Goal: Information Seeking & Learning: Learn about a topic

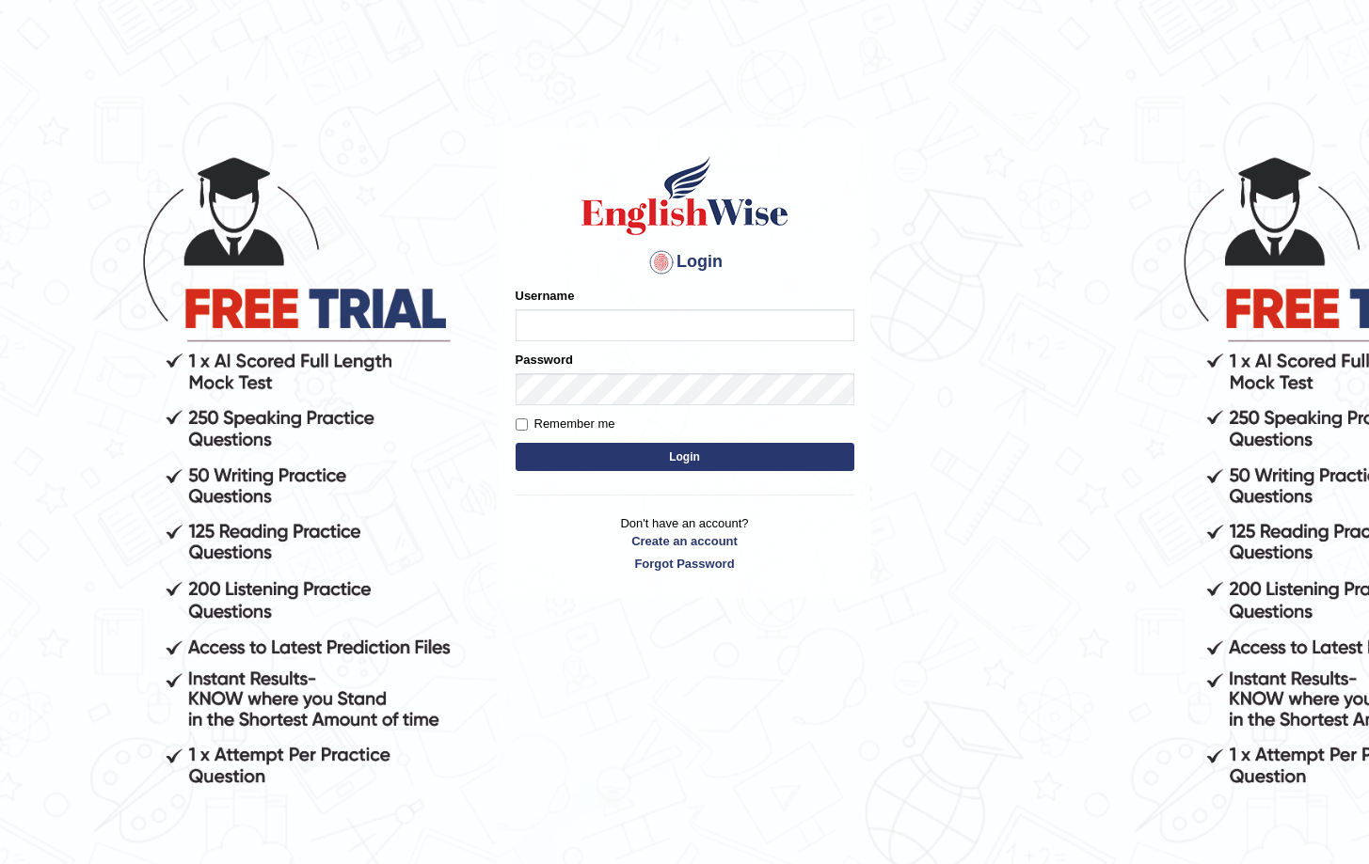
type input "Saliyam"
click at [730, 464] on button "Login" at bounding box center [684, 457] width 339 height 28
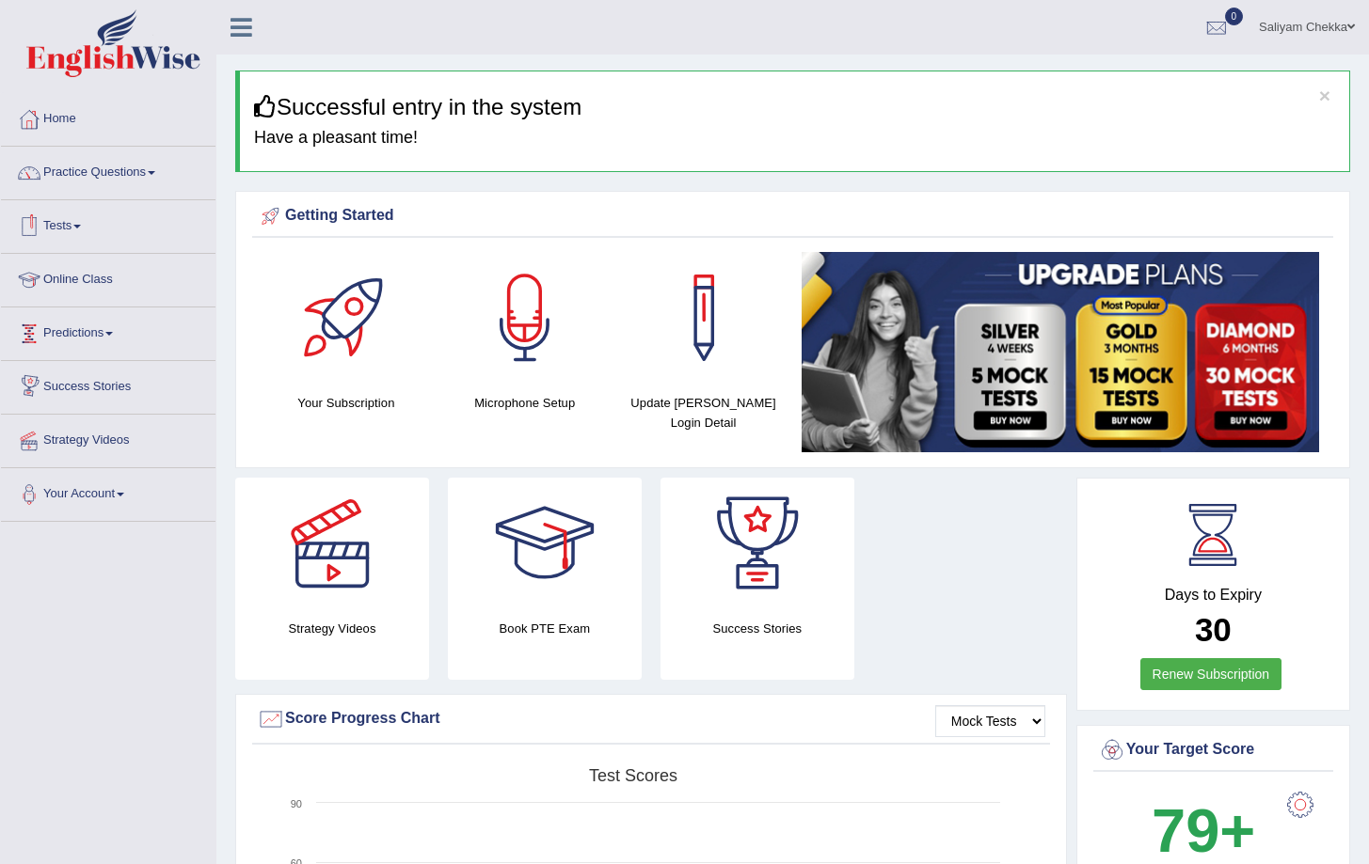
click at [72, 278] on link "Online Class" at bounding box center [108, 277] width 214 height 47
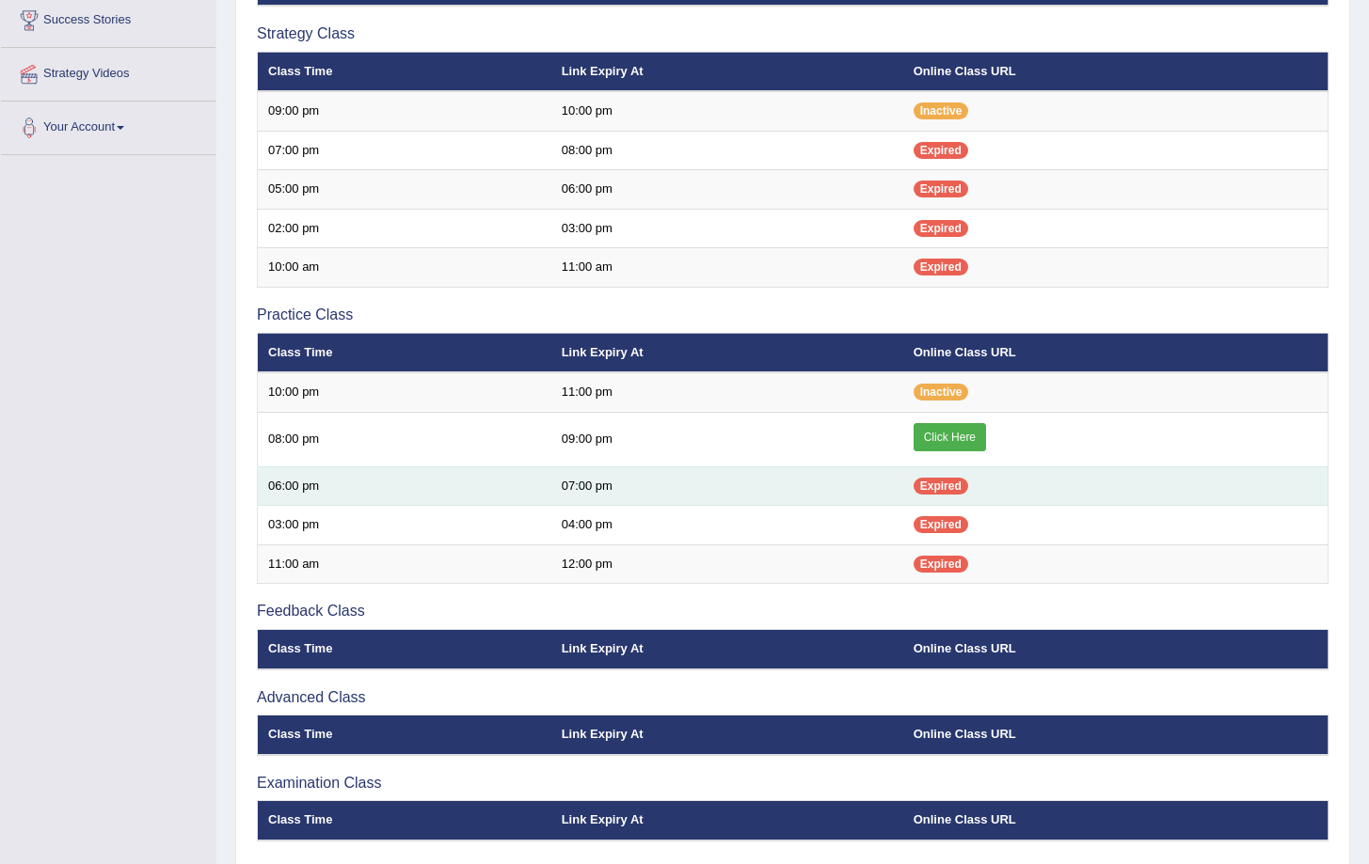
scroll to position [384, 0]
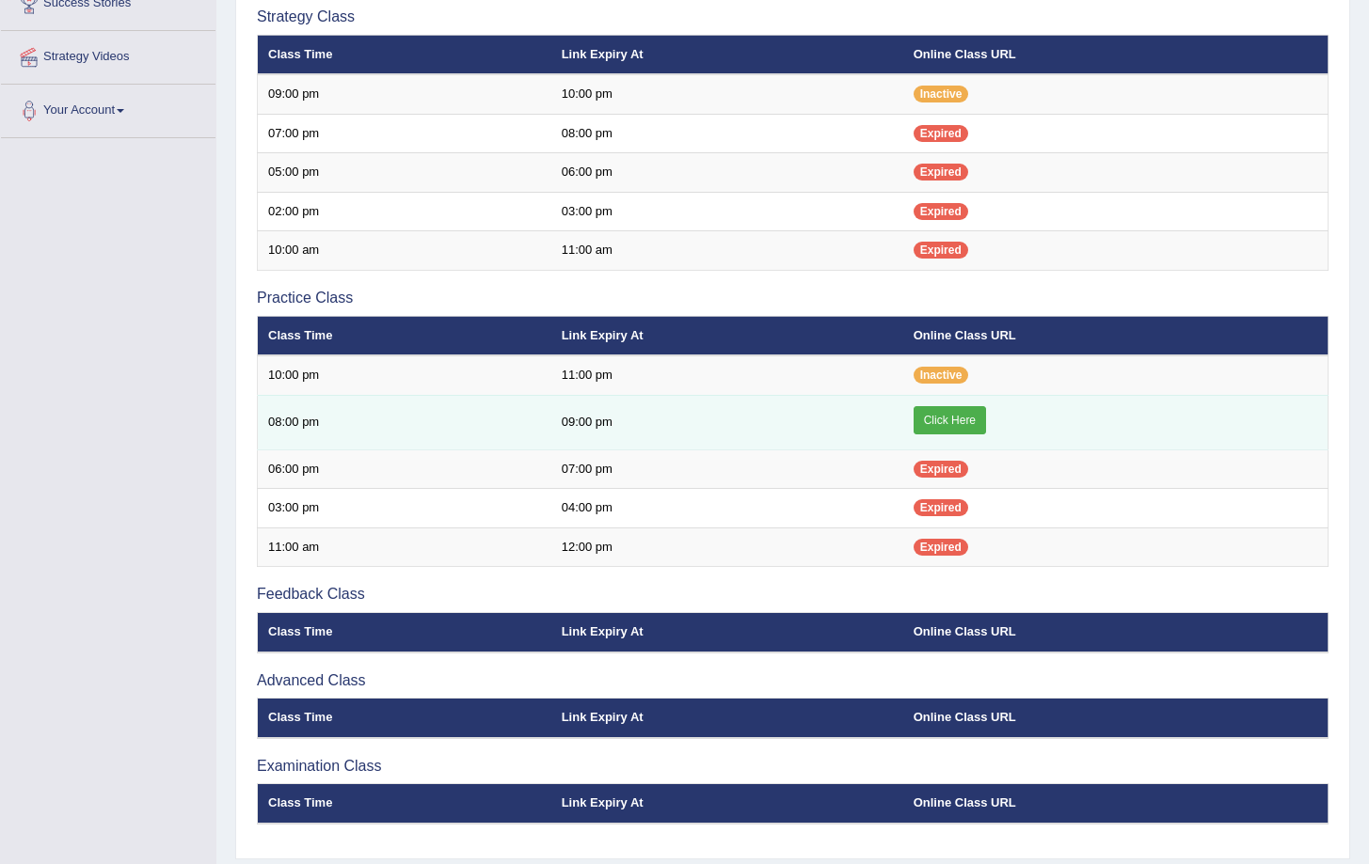
click at [929, 420] on link "Click Here" at bounding box center [949, 420] width 72 height 28
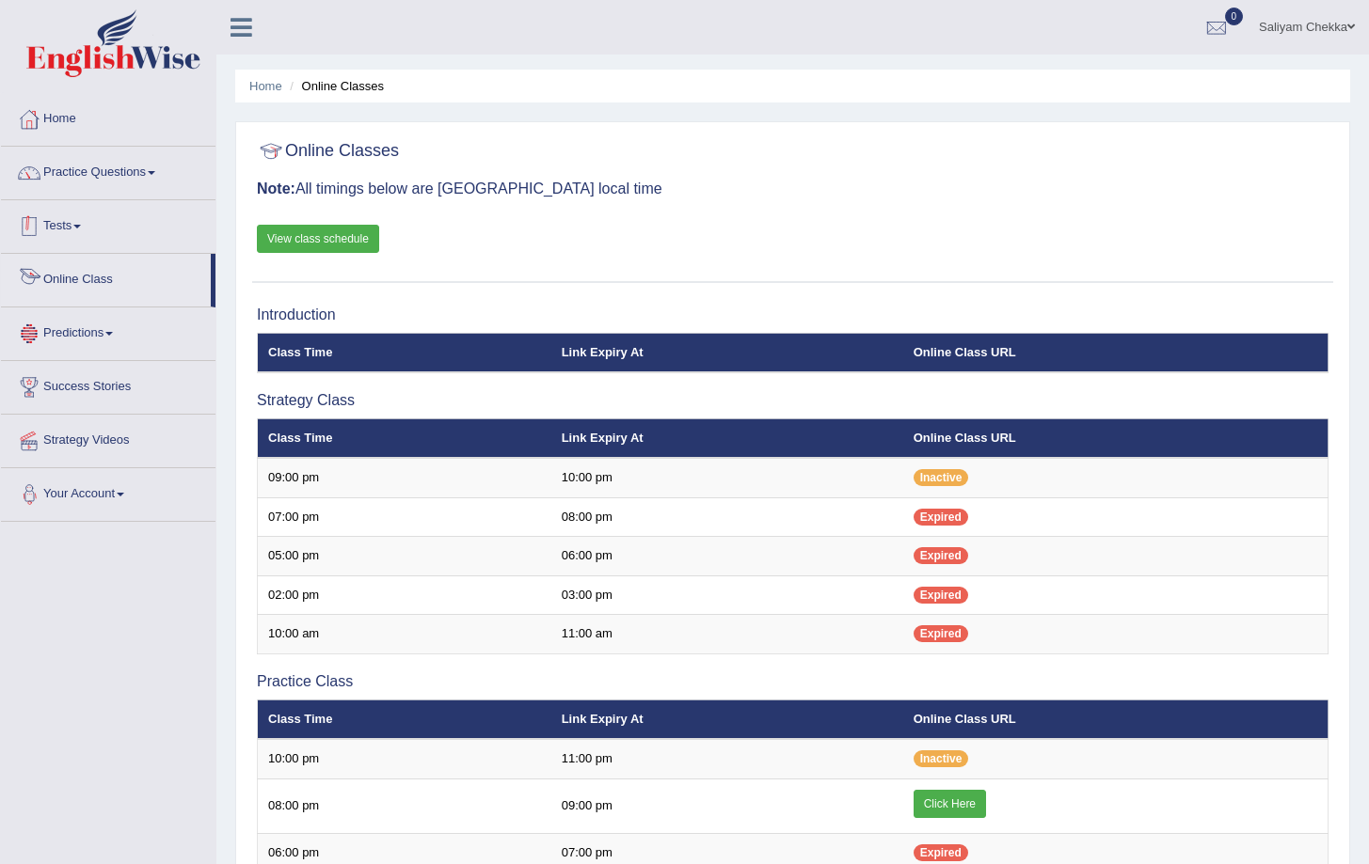
click at [57, 221] on link "Tests" at bounding box center [108, 223] width 214 height 47
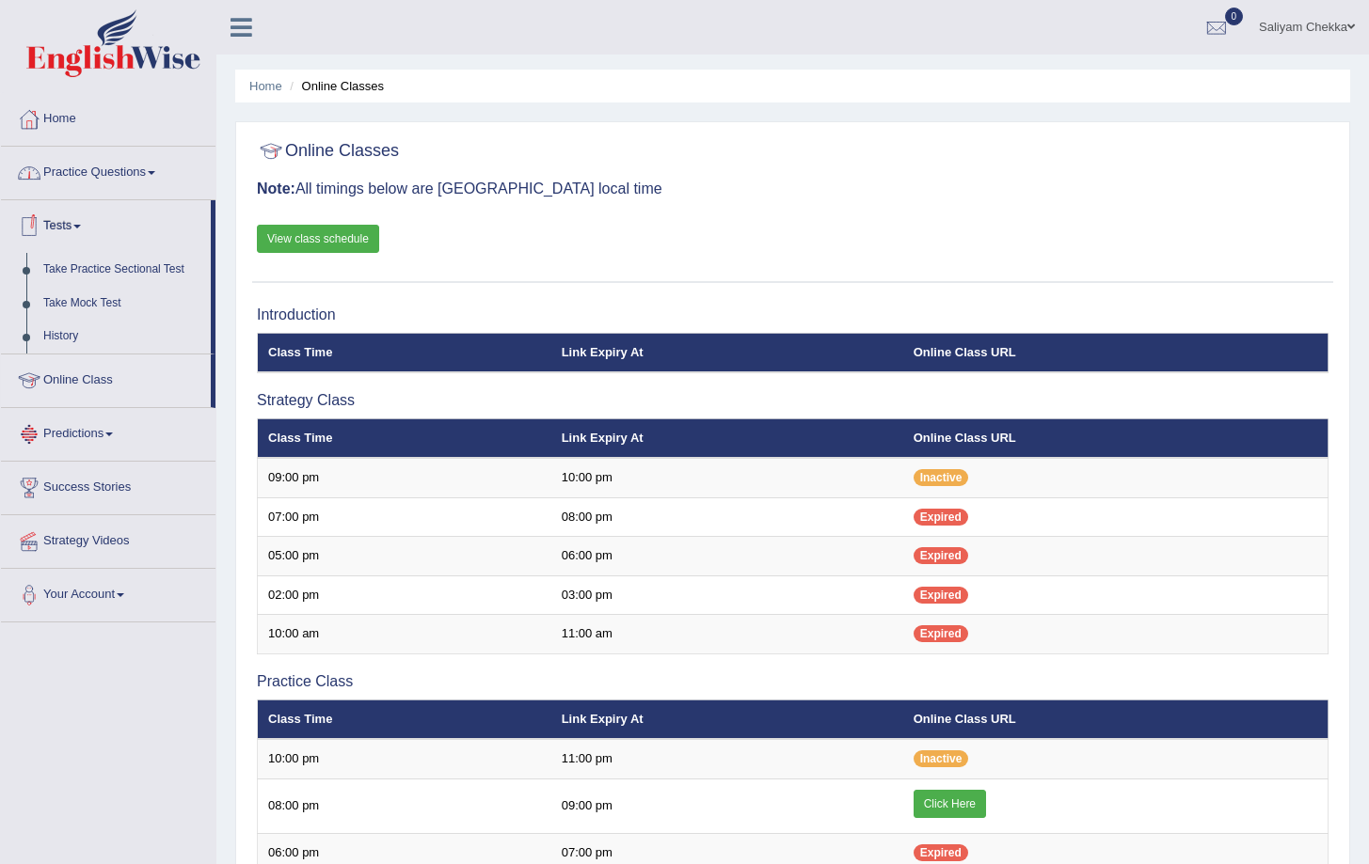
click at [97, 155] on link "Practice Questions" at bounding box center [108, 170] width 214 height 47
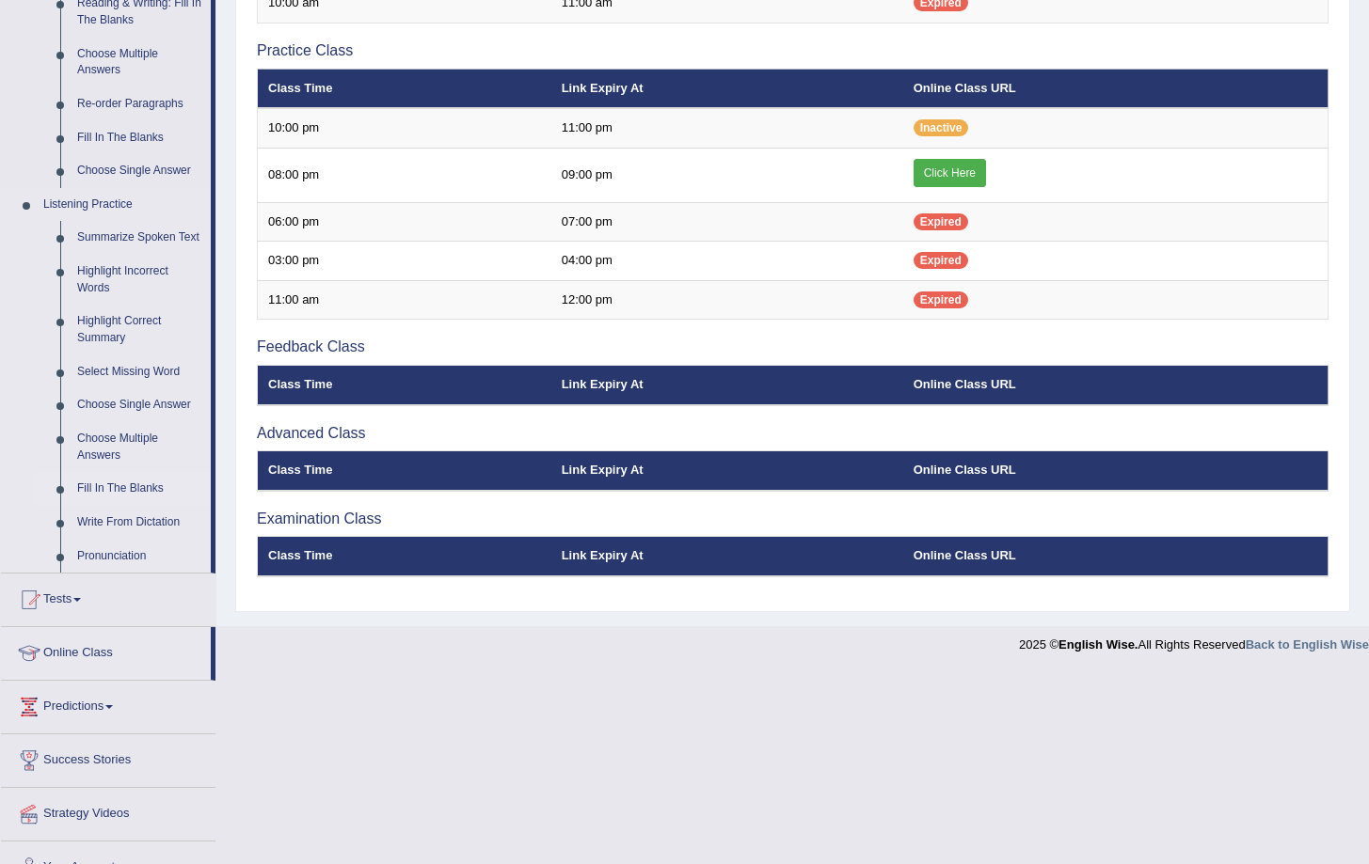
scroll to position [633, 0]
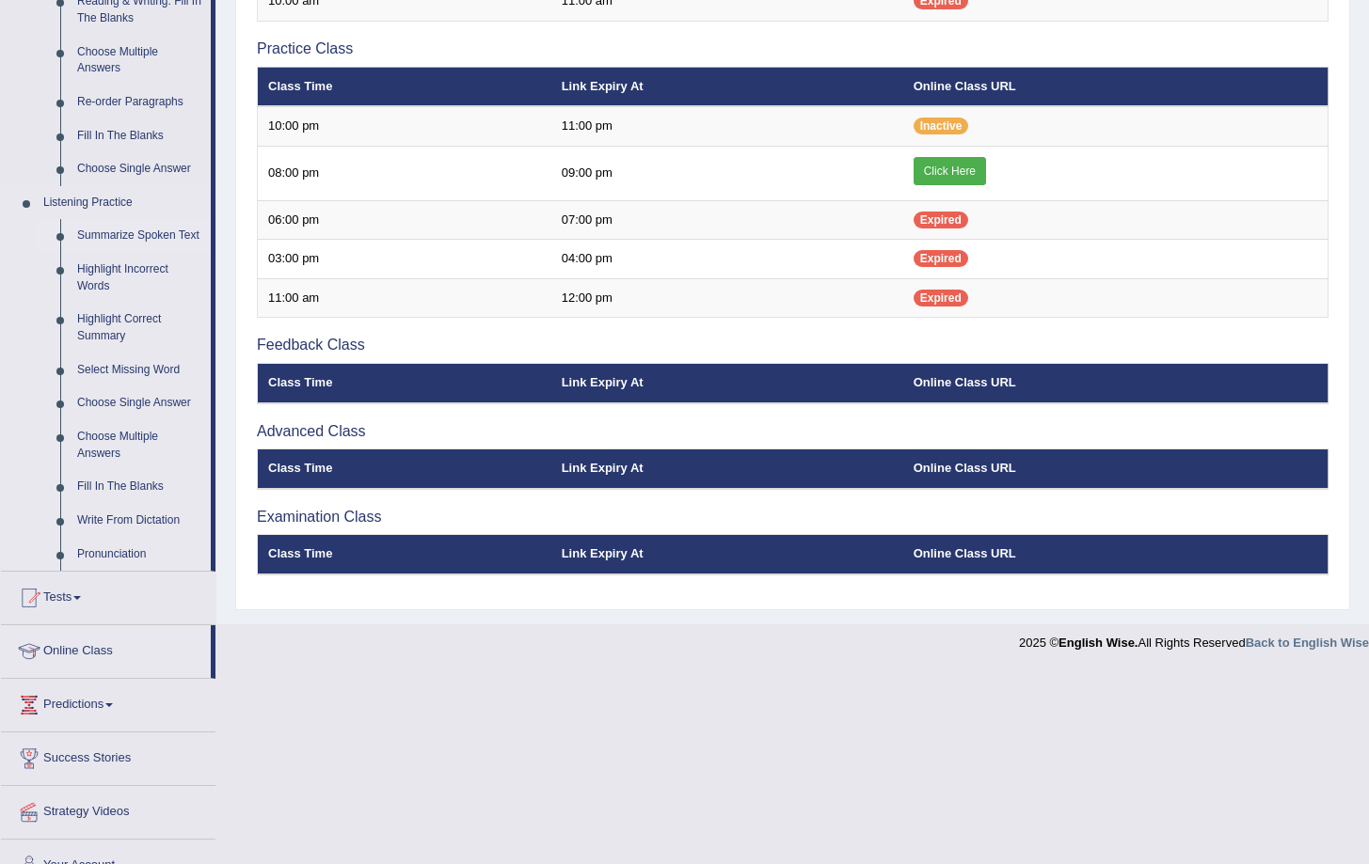
click at [138, 234] on link "Summarize Spoken Text" at bounding box center [140, 236] width 142 height 34
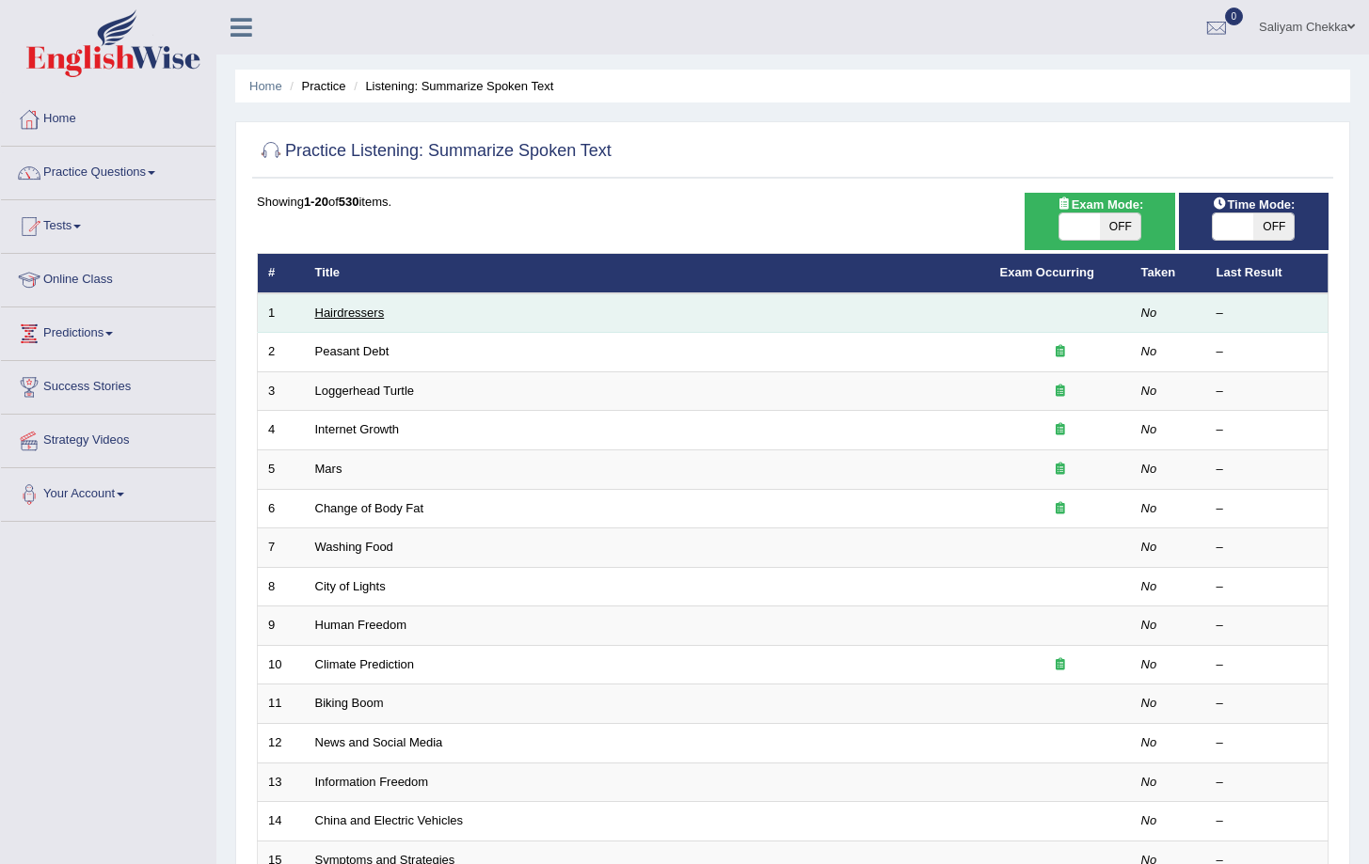
click at [330, 313] on link "Hairdressers" at bounding box center [350, 313] width 70 height 14
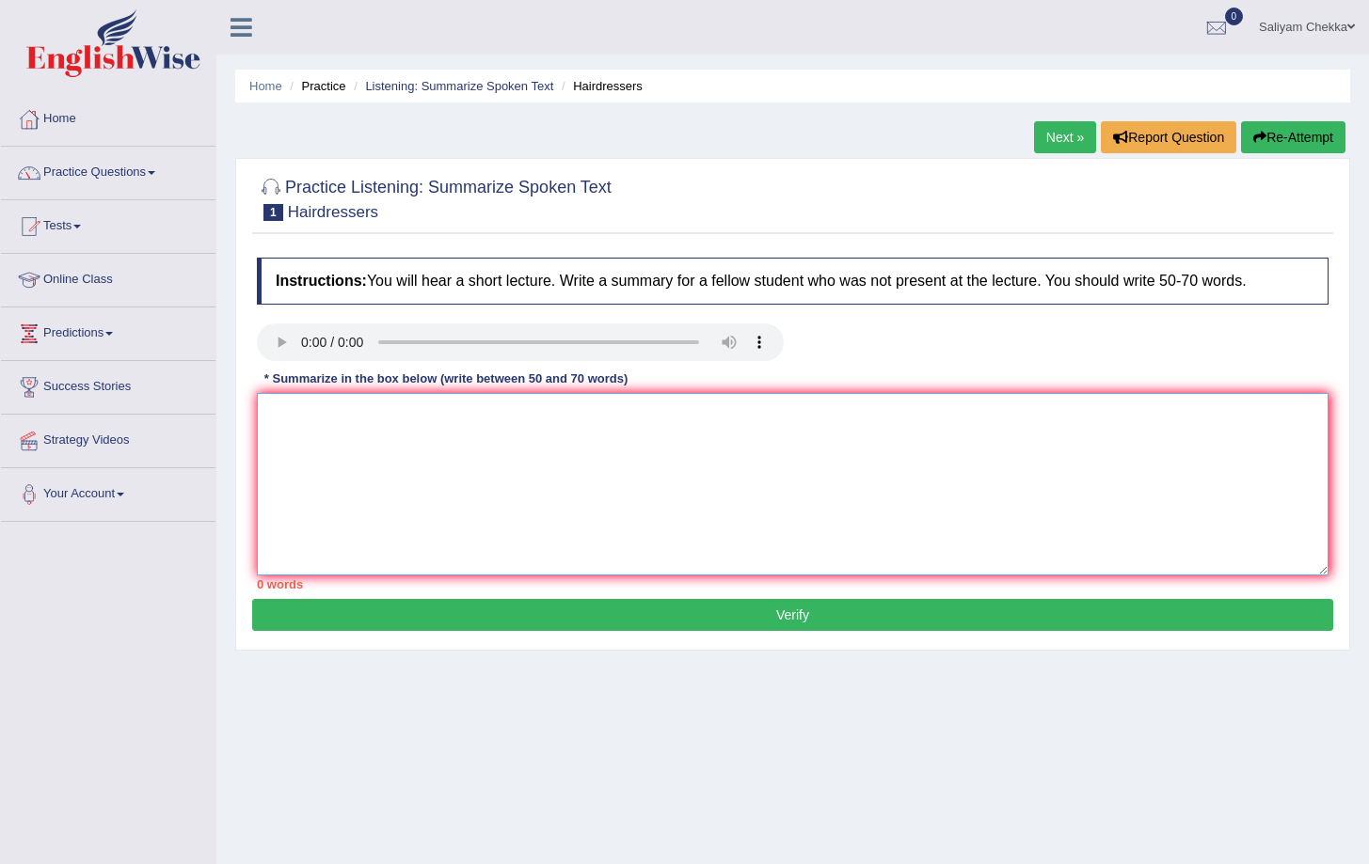
click at [309, 420] on textarea at bounding box center [792, 484] width 1071 height 182
click at [808, 409] on textarea "The speaker provided a comprehensive overview about hair dresser. To begin with," at bounding box center [792, 484] width 1071 height 182
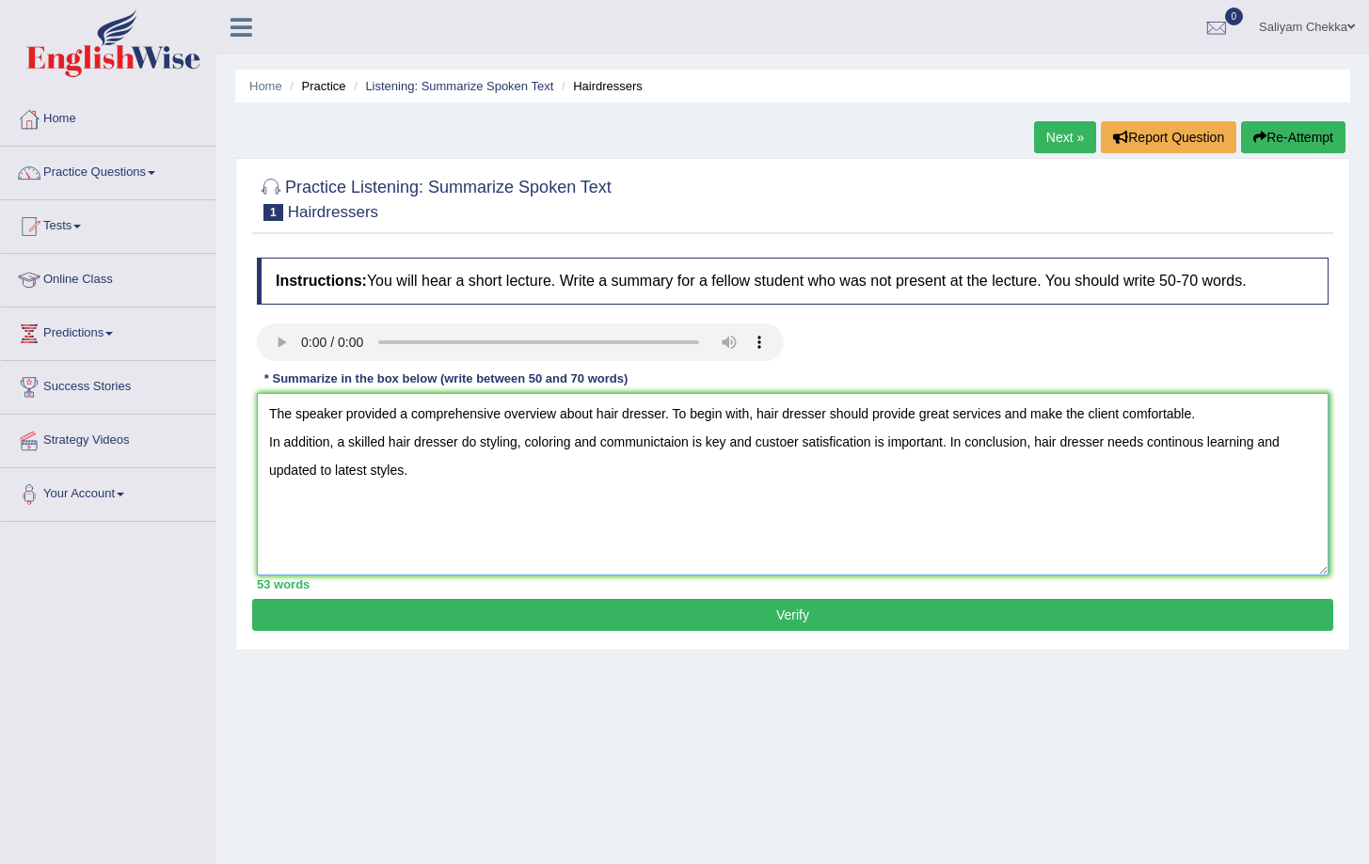
click at [602, 442] on textarea "The speaker provided a comprehensive overview about hair dresser. To begin with…" at bounding box center [792, 484] width 1071 height 182
click at [791, 442] on textarea "The speaker provided a comprehensive overview about hair dresser. To begin with…" at bounding box center [792, 484] width 1071 height 182
click at [454, 485] on textarea "The speaker provided a comprehensive overview about hair dresser. To begin with…" at bounding box center [792, 484] width 1071 height 182
drag, startPoint x: 416, startPoint y: 471, endPoint x: 896, endPoint y: 467, distance: 480.7
click at [896, 467] on textarea "The speaker provided a comprehensive overview about hair dresser. To begin with…" at bounding box center [792, 484] width 1071 height 182
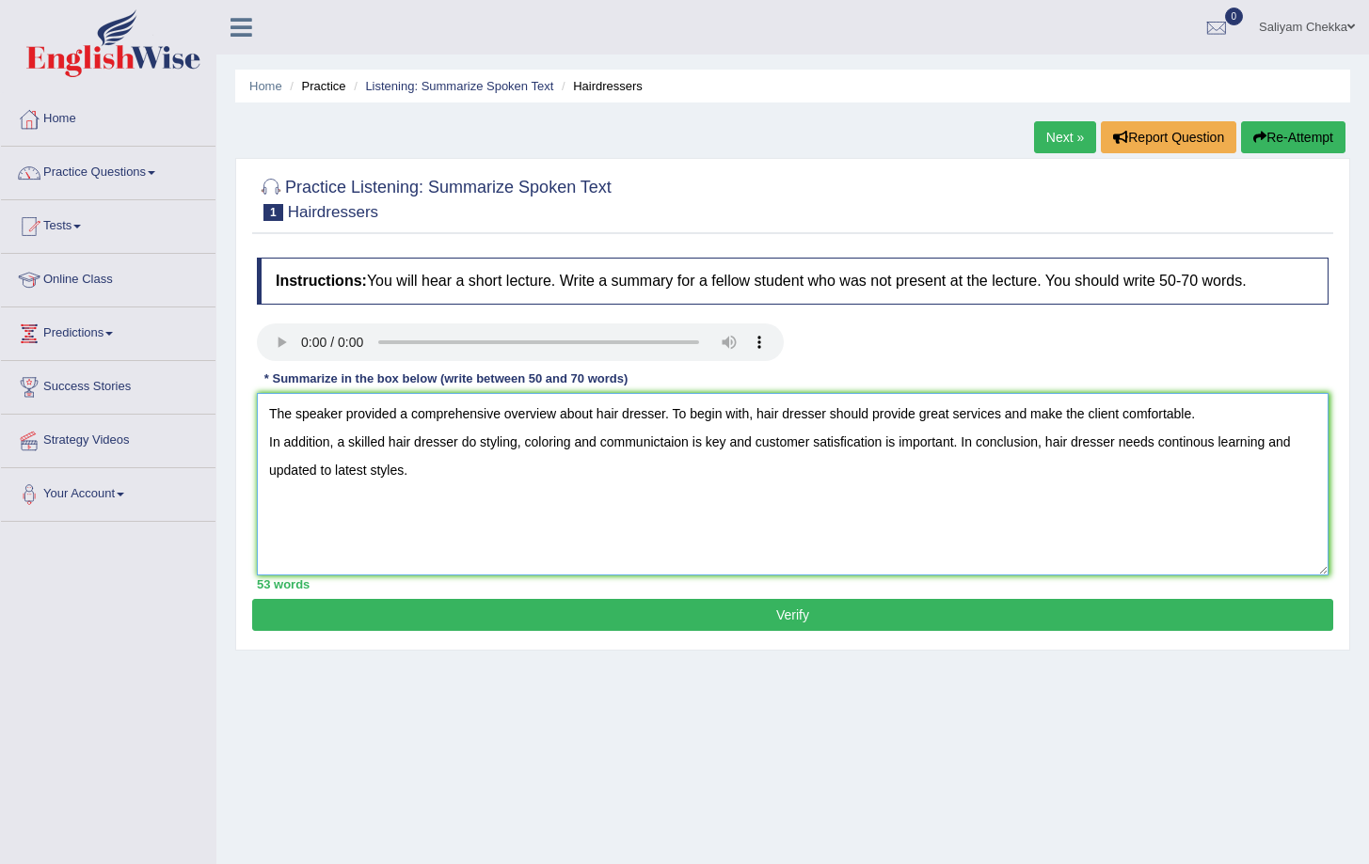
click at [970, 443] on textarea "The speaker provided a comprehensive overview about hair dresser. To begin with…" at bounding box center [792, 484] width 1071 height 182
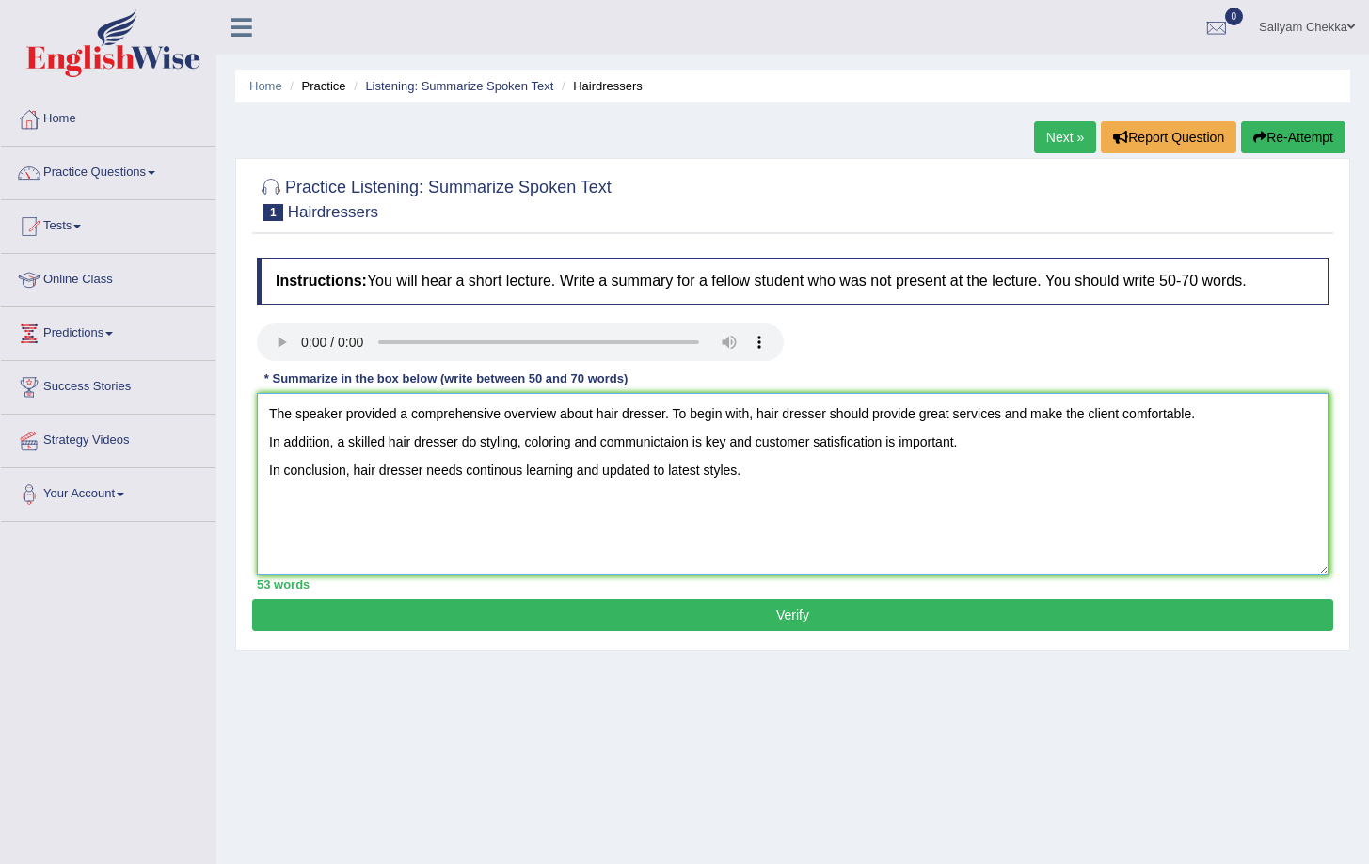
click at [973, 452] on textarea "The speaker provided a comprehensive overview about hair dresser. To begin with…" at bounding box center [792, 484] width 1071 height 182
paste textarea "hey also, helps the people self esteem through thier work in the beauty industr…"
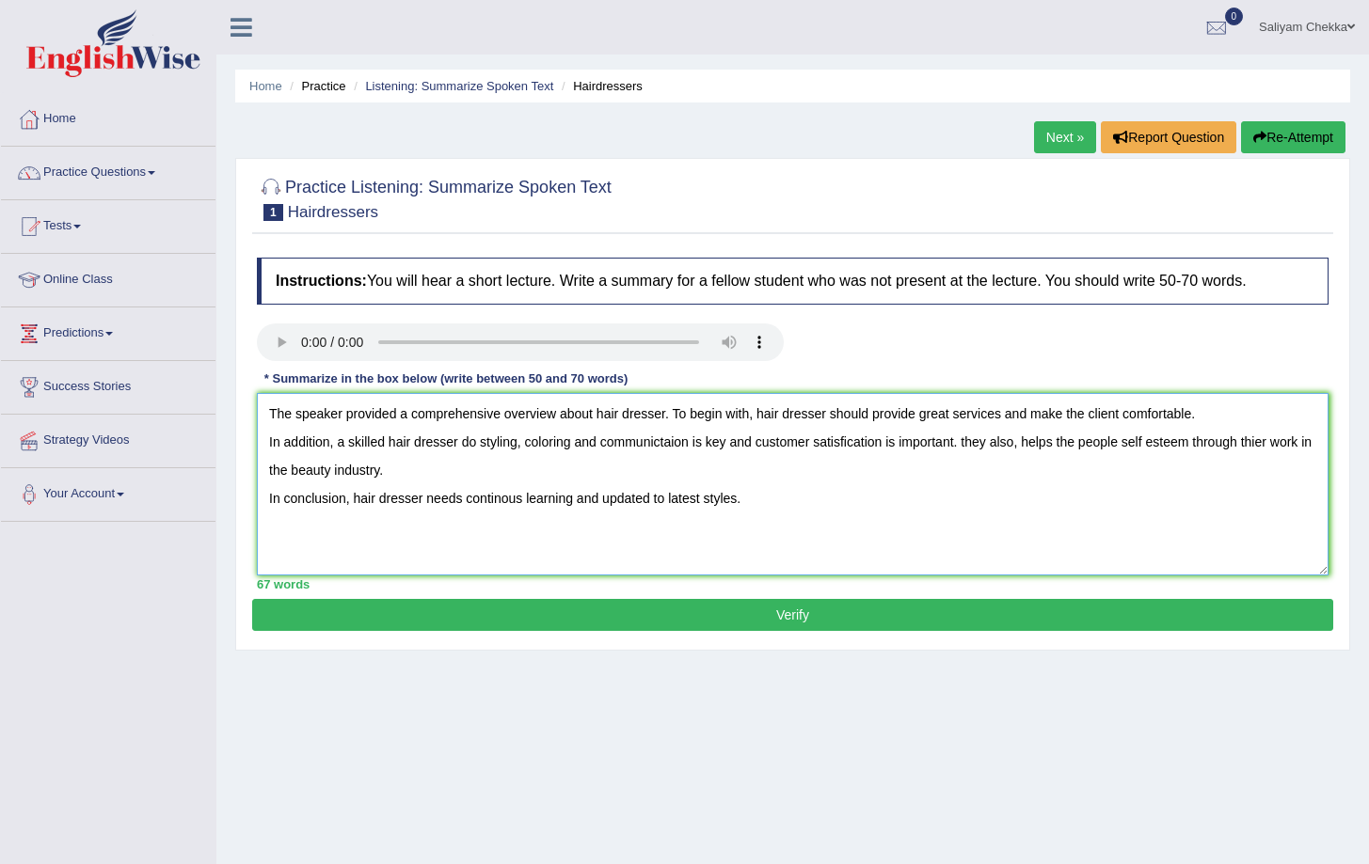
click at [269, 500] on textarea "The speaker provided a comprehensive overview about hair dresser. To begin with…" at bounding box center [792, 484] width 1071 height 182
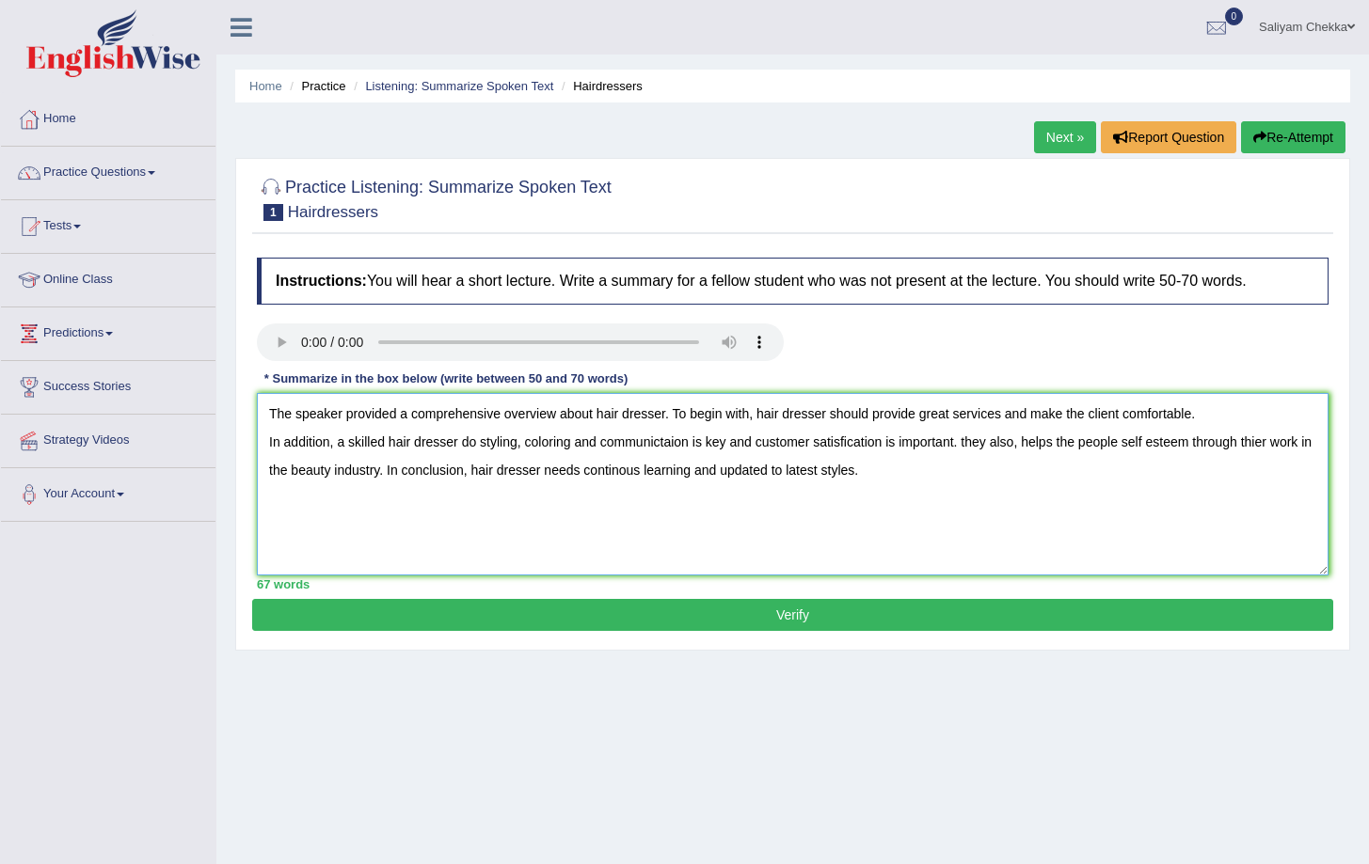
click at [480, 452] on textarea "The speaker provided a comprehensive overview about hair dresser. To begin with…" at bounding box center [792, 484] width 1071 height 182
click at [709, 445] on textarea "The speaker provided a comprehensive overview about hair dresser. To begin with…" at bounding box center [792, 484] width 1071 height 182
click at [787, 448] on textarea "The speaker provided a comprehensive overview about hair dresser. To begin with…" at bounding box center [792, 484] width 1071 height 182
click at [906, 433] on textarea "The speaker provided a comprehensive overview about hair dresser. To begin with…" at bounding box center [792, 484] width 1071 height 182
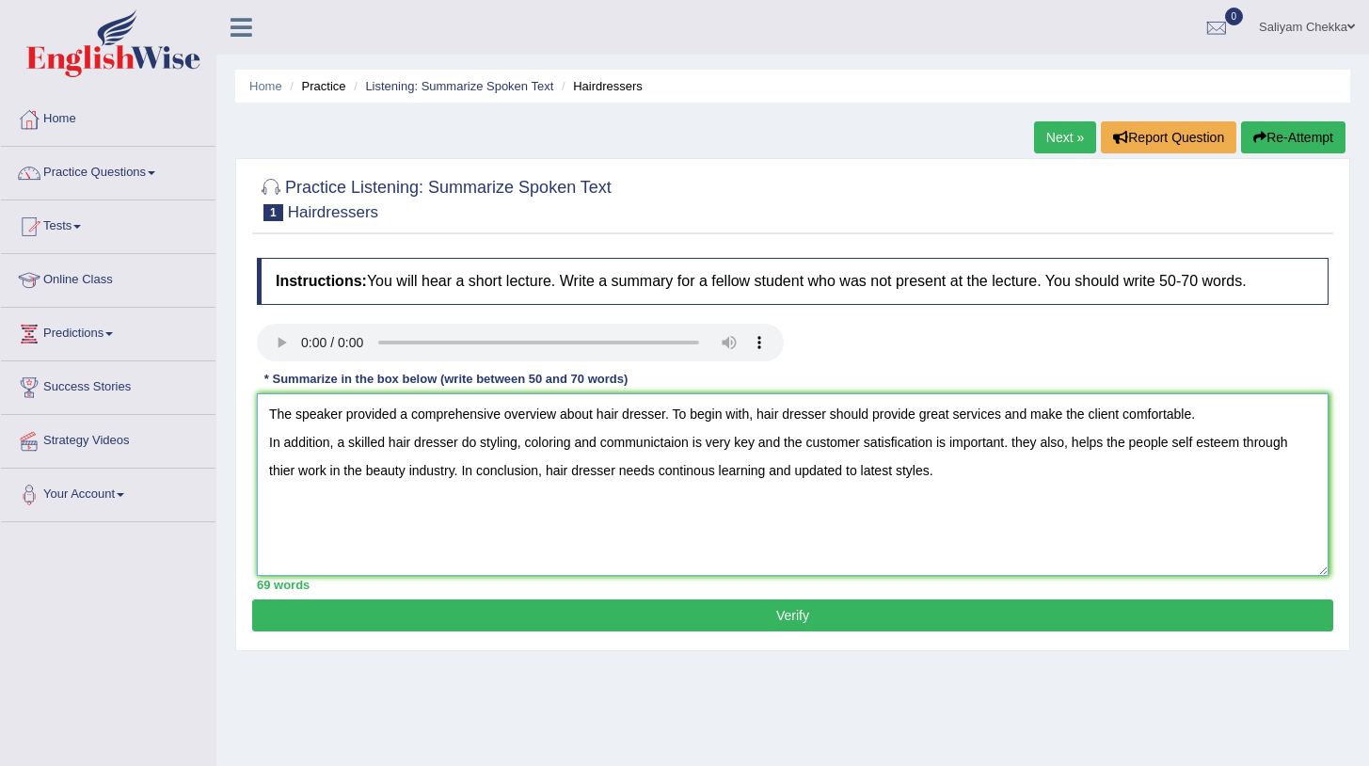
click at [1022, 488] on textarea "The speaker provided a comprehensive overview about hair dresser. To begin with…" at bounding box center [792, 484] width 1071 height 182
drag, startPoint x: 733, startPoint y: 449, endPoint x: 806, endPoint y: 453, distance: 73.5
click at [806, 453] on textarea "The speaker provided a comprehensive overview about hair dresser. To begin with…" at bounding box center [792, 484] width 1071 height 182
click at [908, 449] on textarea "The speaker provided a comprehensive overview about hair dresser. To begin with…" at bounding box center [792, 484] width 1071 height 182
click at [1002, 442] on textarea "The speaker provided a comprehensive overview about hair dresser. To begin with…" at bounding box center [792, 484] width 1071 height 182
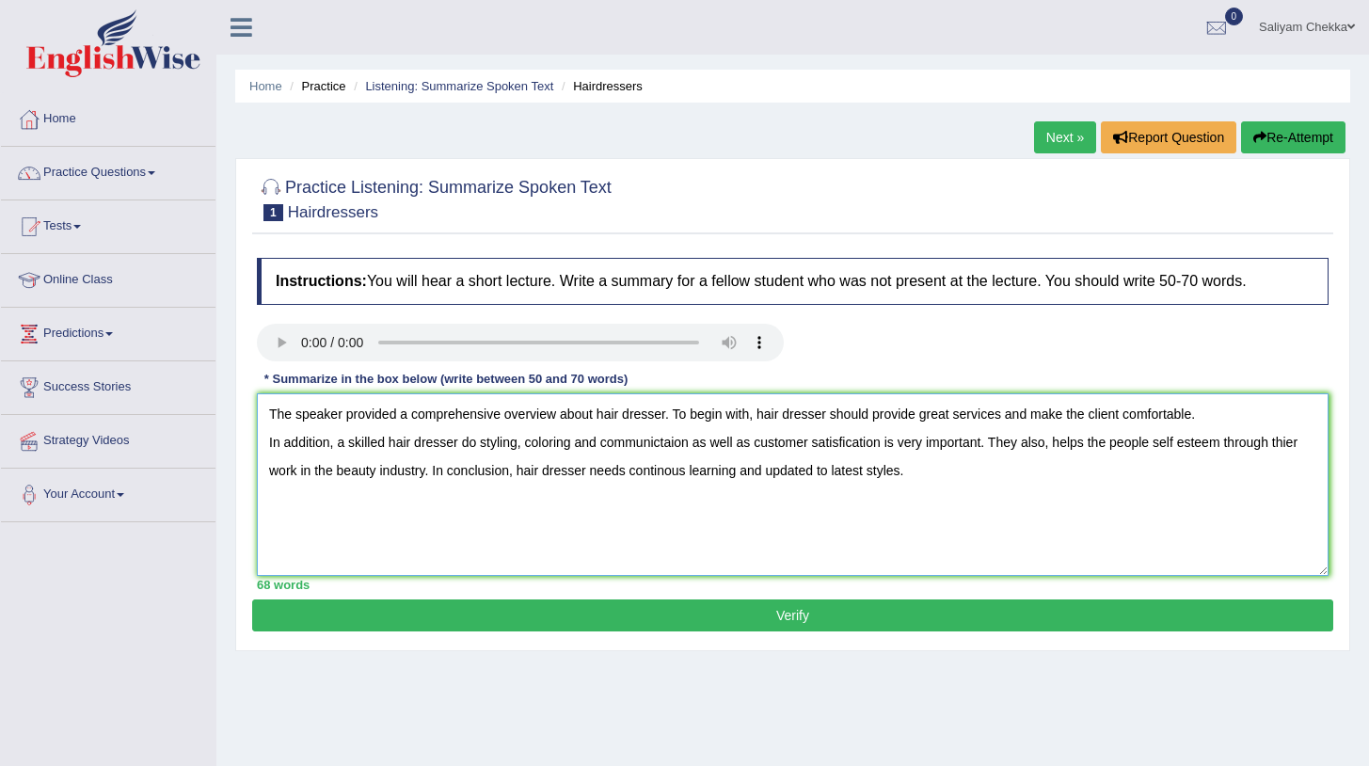
drag, startPoint x: 1062, startPoint y: 444, endPoint x: 1029, endPoint y: 442, distance: 33.0
click at [1029, 442] on textarea "The speaker provided a comprehensive overview about hair dresser. To begin with…" at bounding box center [792, 484] width 1071 height 182
click at [1062, 444] on textarea "The speaker provided a comprehensive overview about hair dresser. To begin with…" at bounding box center [792, 484] width 1071 height 182
click at [1121, 445] on textarea "The speaker provided a comprehensive overview about hair dresser. To begin with…" at bounding box center [792, 484] width 1071 height 182
click at [1181, 441] on textarea "The speaker provided a comprehensive overview about hair dresser. To begin with…" at bounding box center [792, 484] width 1071 height 182
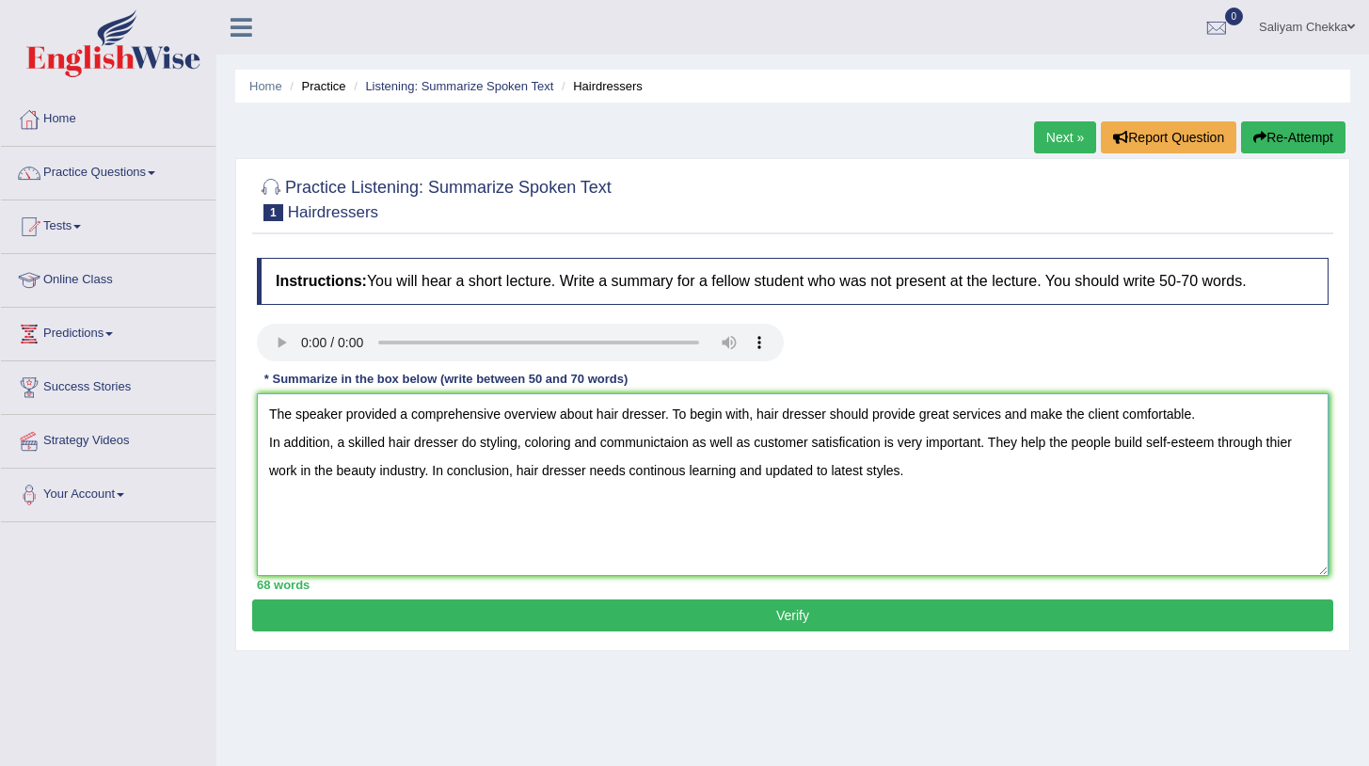
click at [674, 469] on textarea "The speaker provided a comprehensive overview about hair dresser. To begin with…" at bounding box center [792, 484] width 1071 height 182
click at [829, 472] on textarea "The speaker provided a comprehensive overview about hair dresser. To begin with…" at bounding box center [792, 484] width 1071 height 182
click at [927, 473] on textarea "The speaker provided a comprehensive overview about hair dresser. To begin with…" at bounding box center [792, 484] width 1071 height 182
type textarea "The speaker provided a comprehensive overview about hair dresser. To begin with…"
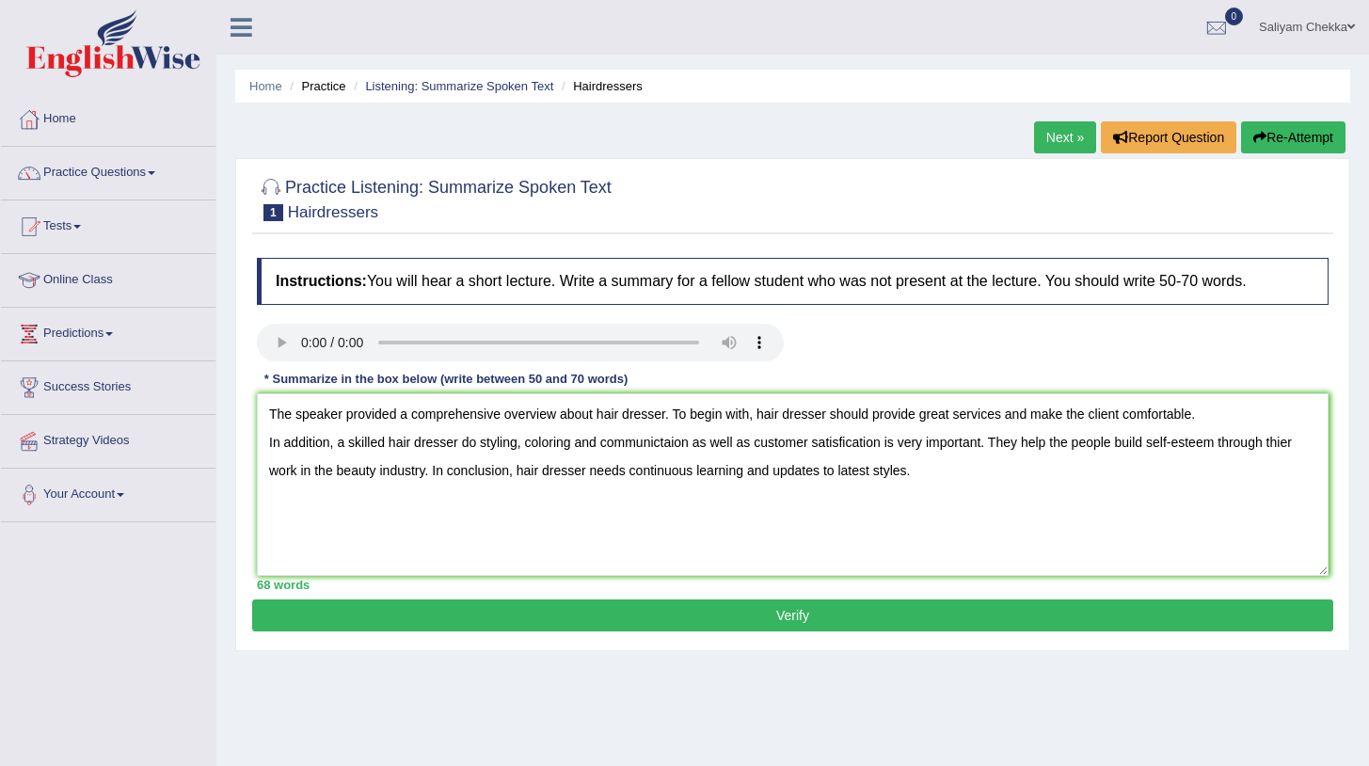
click at [786, 622] on button "Verify" at bounding box center [792, 615] width 1081 height 32
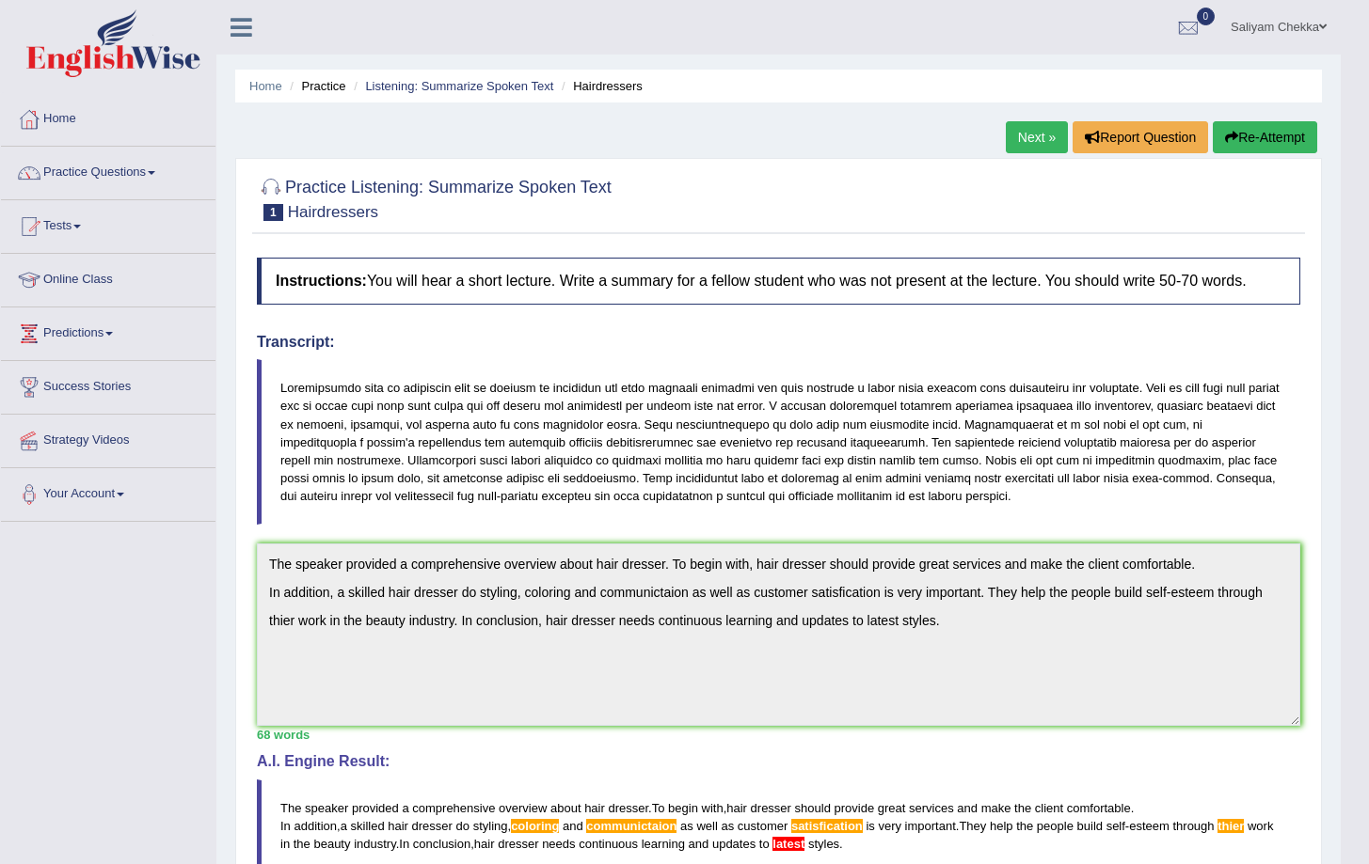
click at [1267, 136] on button "Re-Attempt" at bounding box center [1264, 137] width 104 height 32
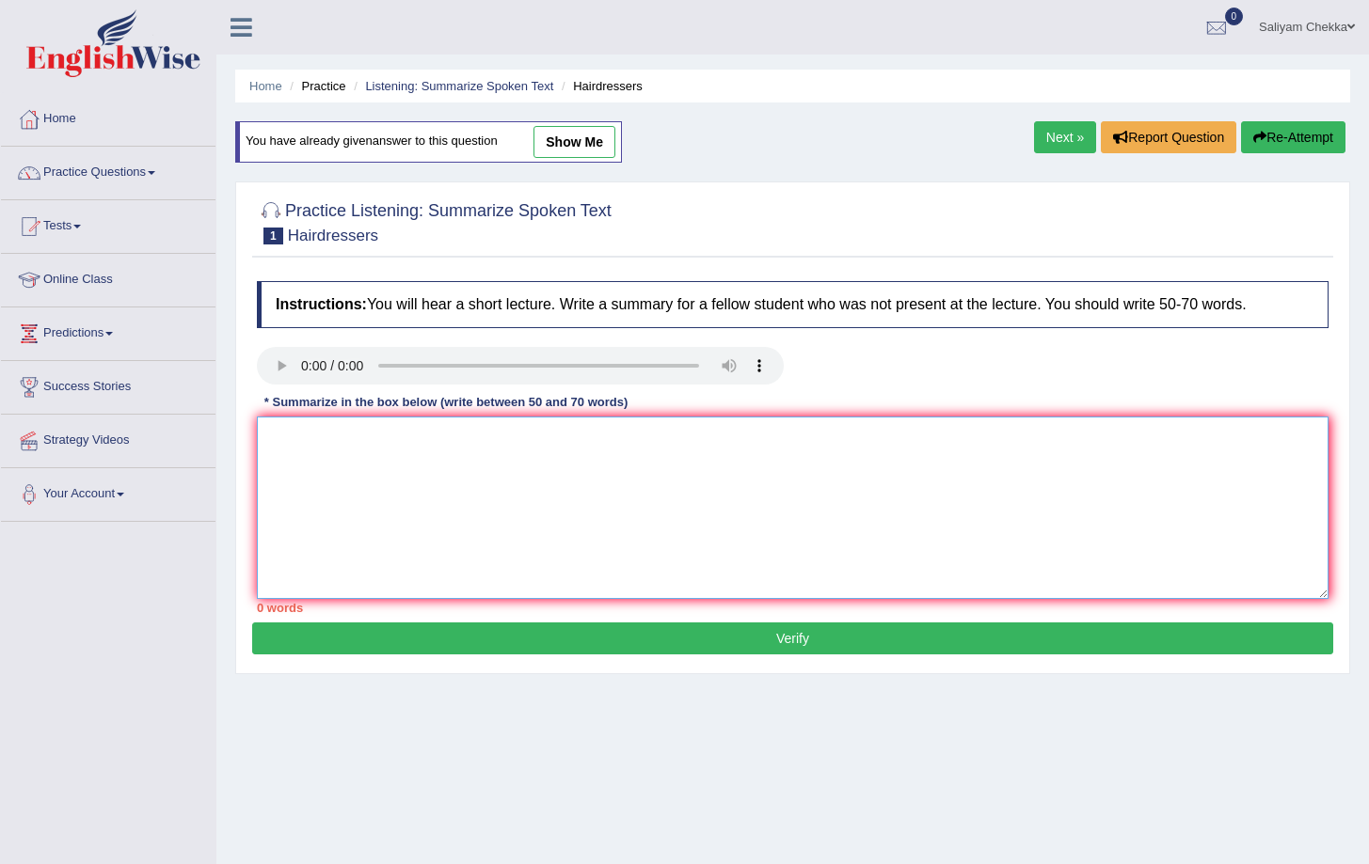
click at [380, 490] on textarea at bounding box center [792, 508] width 1071 height 182
paste textarea "The speaker provided a comprehensive overview about hair dresser. To begin with…"
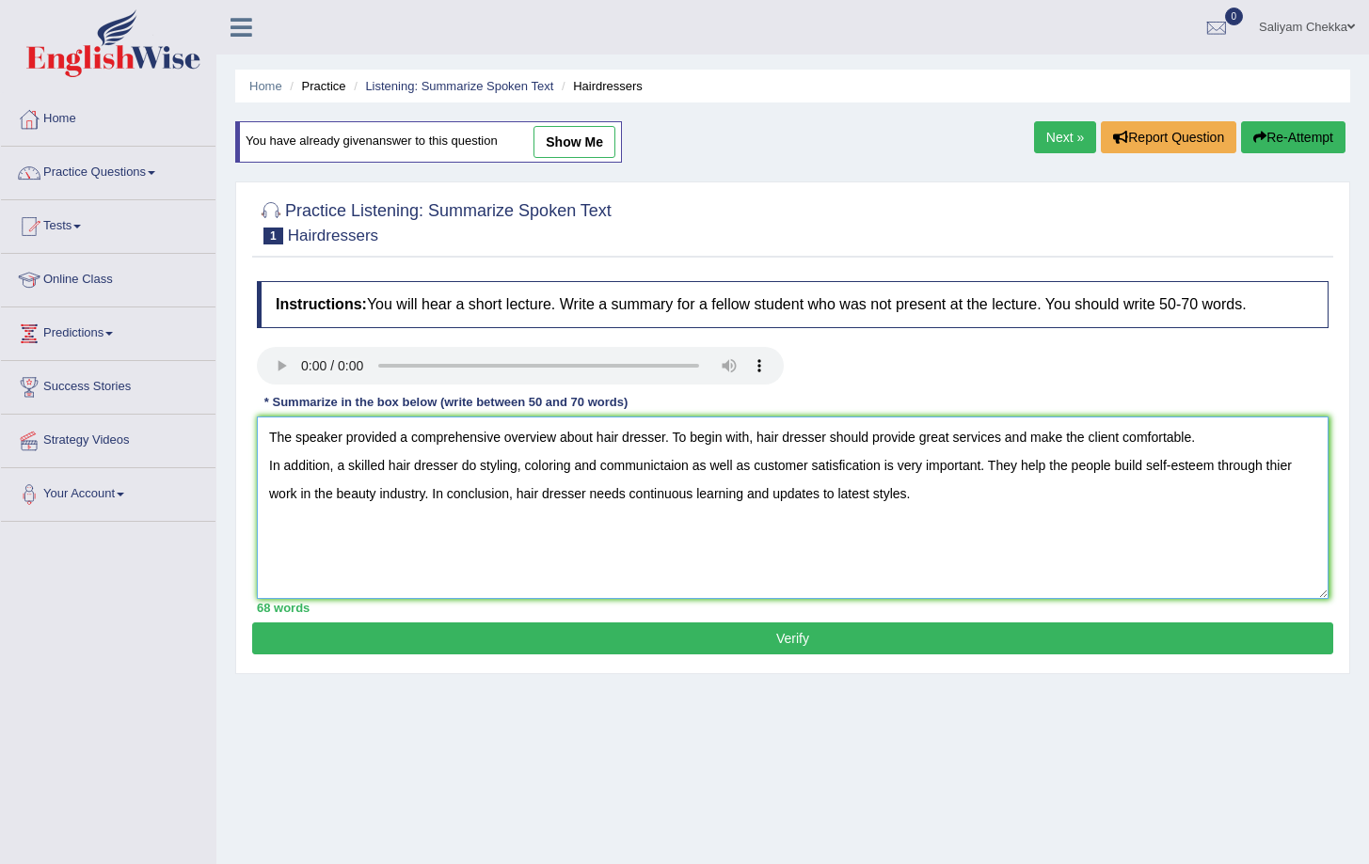
click at [669, 467] on textarea "The speaker provided a comprehensive overview about hair dresser. To begin with…" at bounding box center [792, 508] width 1071 height 182
click at [854, 466] on textarea "The speaker provided a comprehensive overview about hair dresser. To begin with…" at bounding box center [792, 508] width 1071 height 182
type textarea "The speaker provided a comprehensive overview about hair dresser. To begin with…"
click at [873, 636] on button "Verify" at bounding box center [792, 639] width 1081 height 32
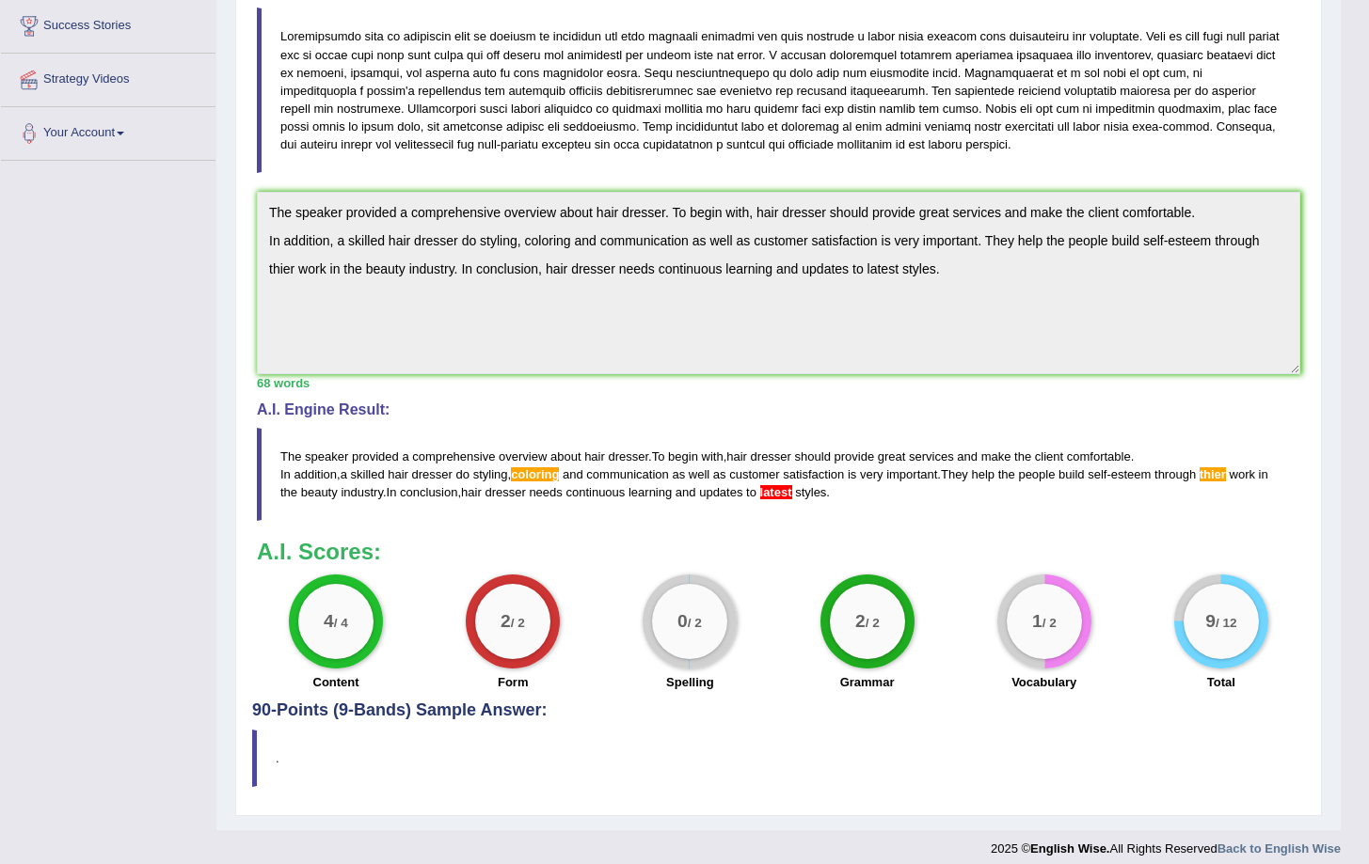
scroll to position [29, 0]
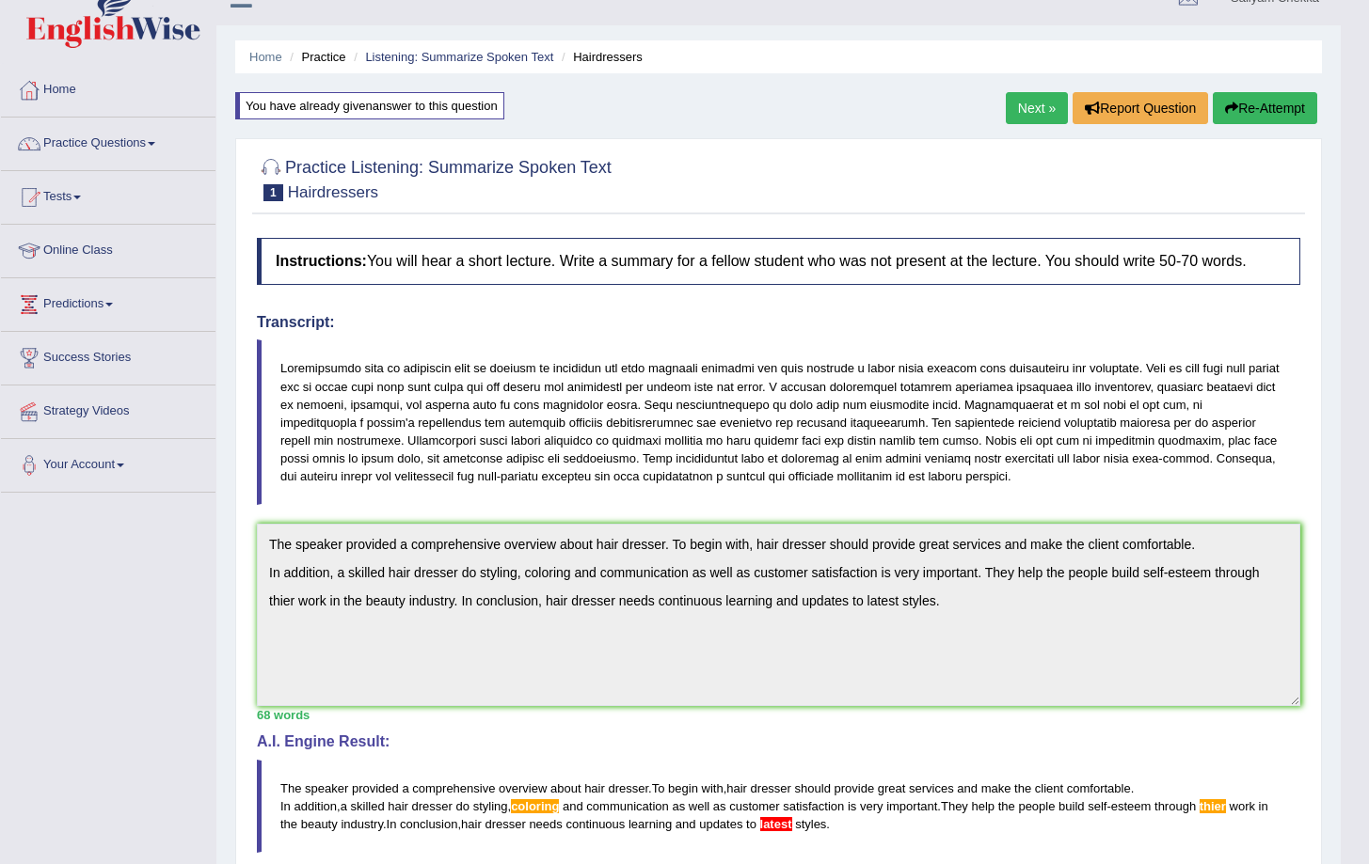
click at [1247, 98] on button "Re-Attempt" at bounding box center [1264, 108] width 104 height 32
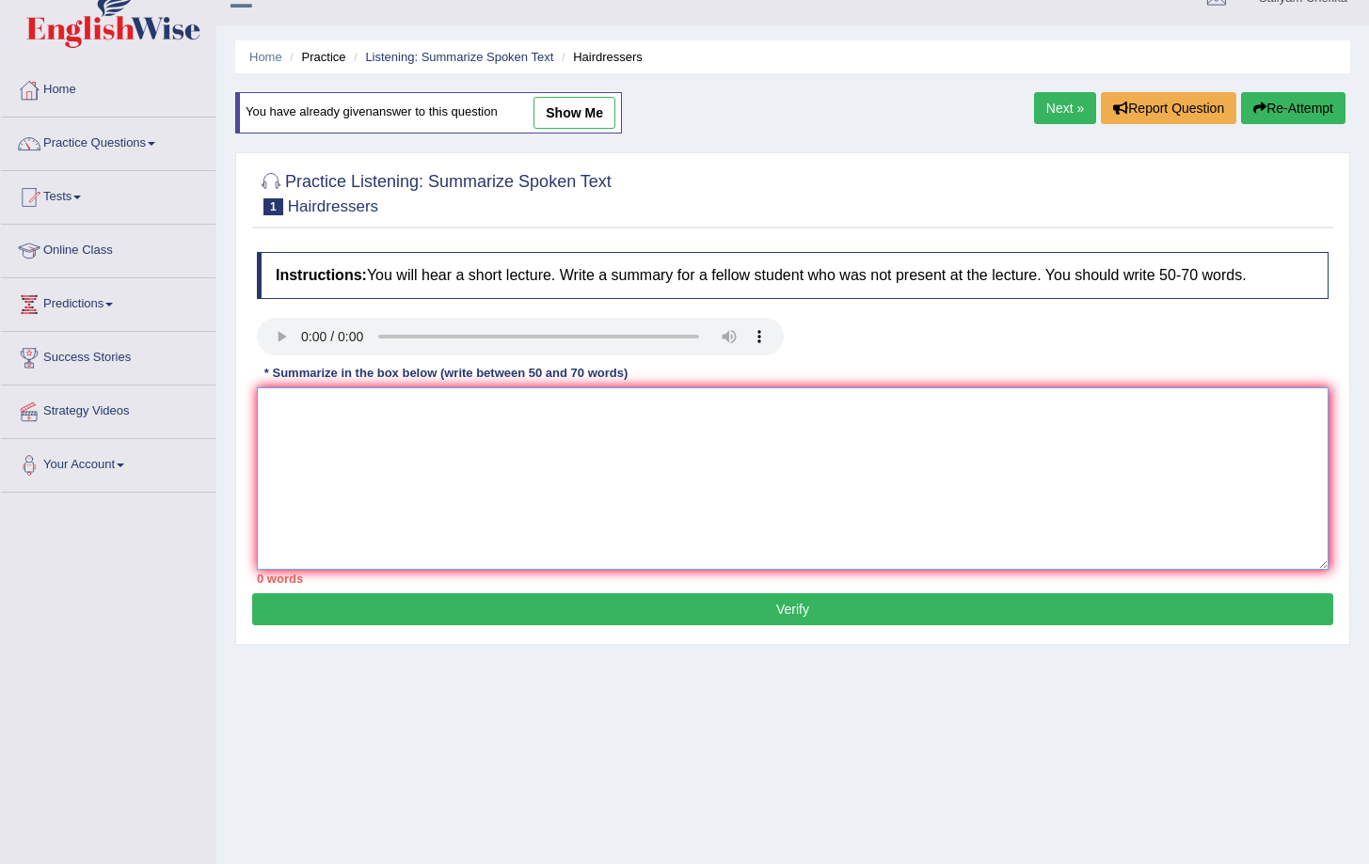
click at [483, 466] on textarea at bounding box center [792, 479] width 1071 height 182
paste textarea "The speaker provided a comprehensive overview about hair dresser. To begin with…"
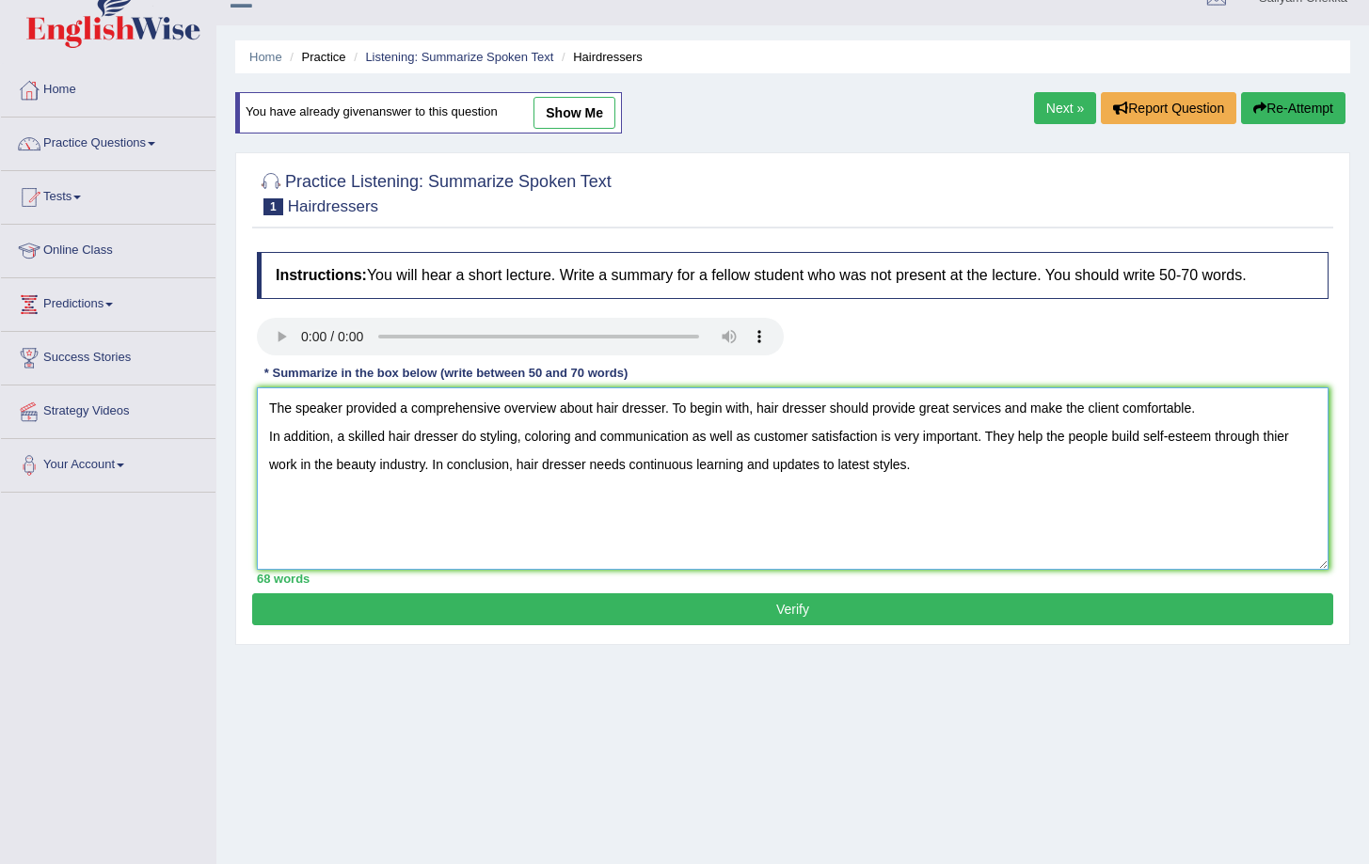
click at [554, 437] on textarea "The speaker provided a comprehensive overview about hair dresser. To begin with…" at bounding box center [792, 479] width 1071 height 182
drag, startPoint x: 877, startPoint y: 465, endPoint x: 852, endPoint y: 461, distance: 24.7
click at [852, 461] on textarea "The speaker provided a comprehensive overview about hair dresser. To begin with…" at bounding box center [792, 479] width 1071 height 182
click at [1045, 462] on textarea "The speaker provided a comprehensive overview about hair dresser. To begin with…" at bounding box center [792, 479] width 1071 height 182
click at [1305, 436] on textarea "The speaker provided a comprehensive overview about hair dresser. To begin with…" at bounding box center [792, 479] width 1071 height 182
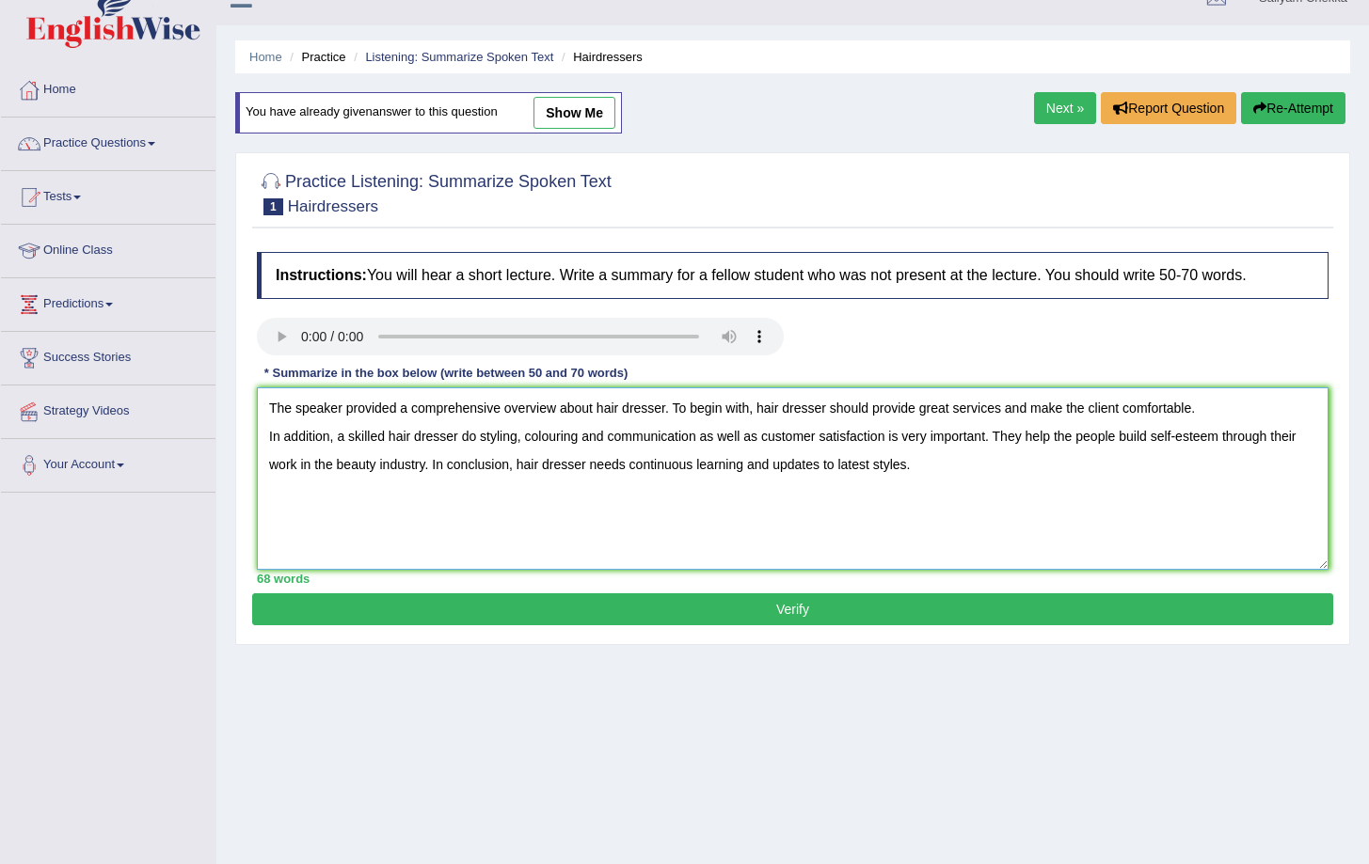
type textarea "The speaker provided a comprehensive overview about hair dresser. To begin with…"
click at [845, 606] on button "Verify" at bounding box center [792, 610] width 1081 height 32
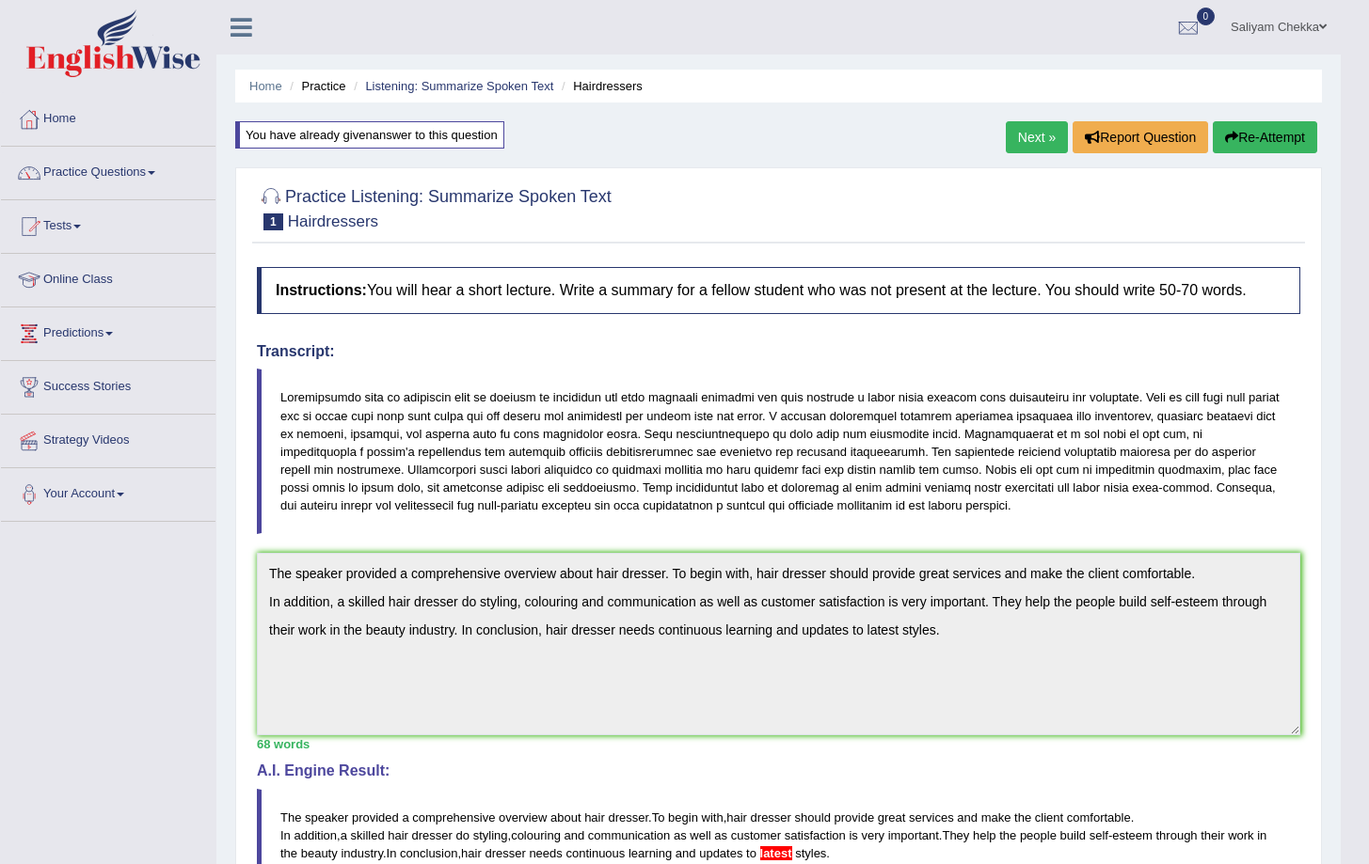
click at [1018, 132] on link "Next »" at bounding box center [1037, 137] width 62 height 32
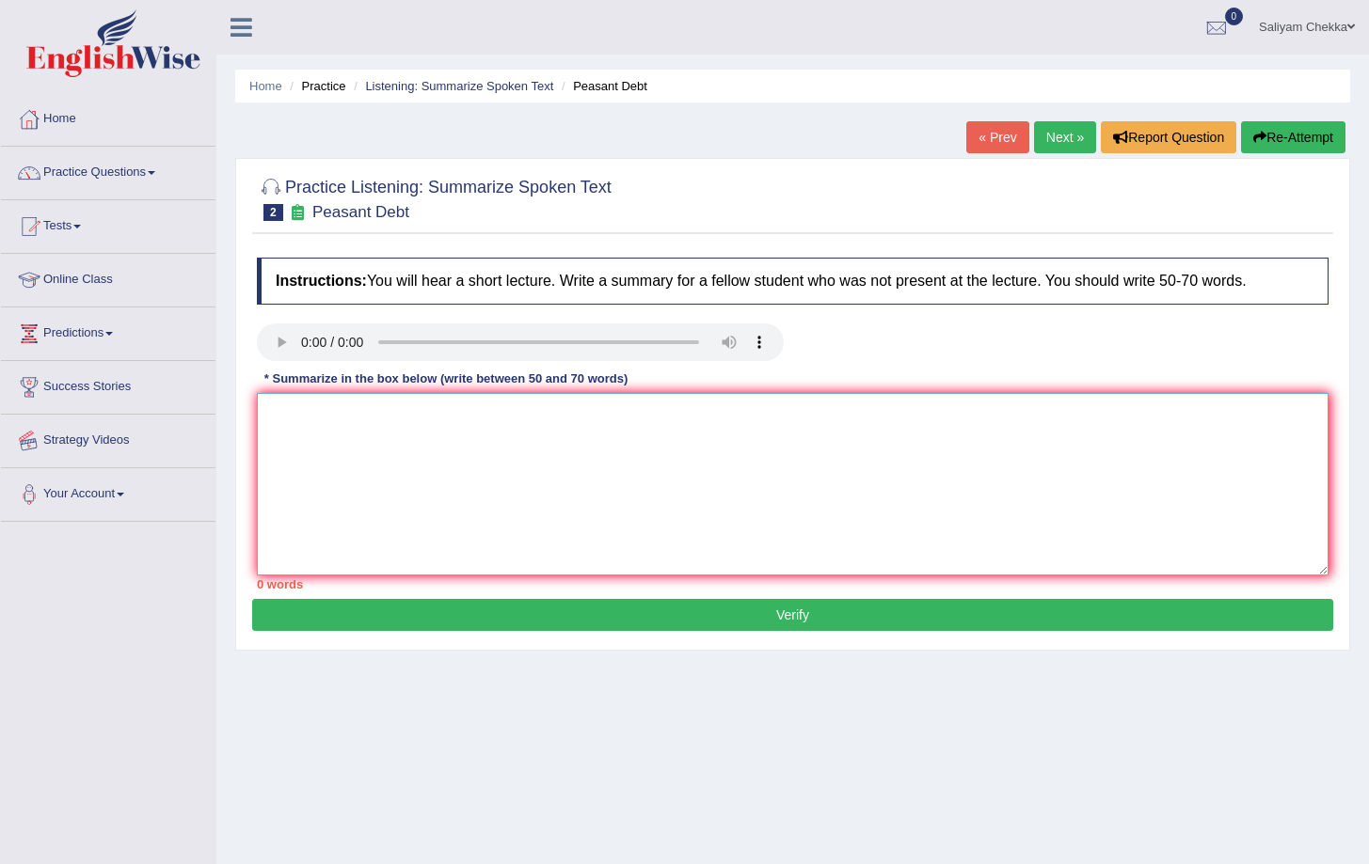
click at [372, 461] on textarea at bounding box center [792, 484] width 1071 height 182
type textarea "R"
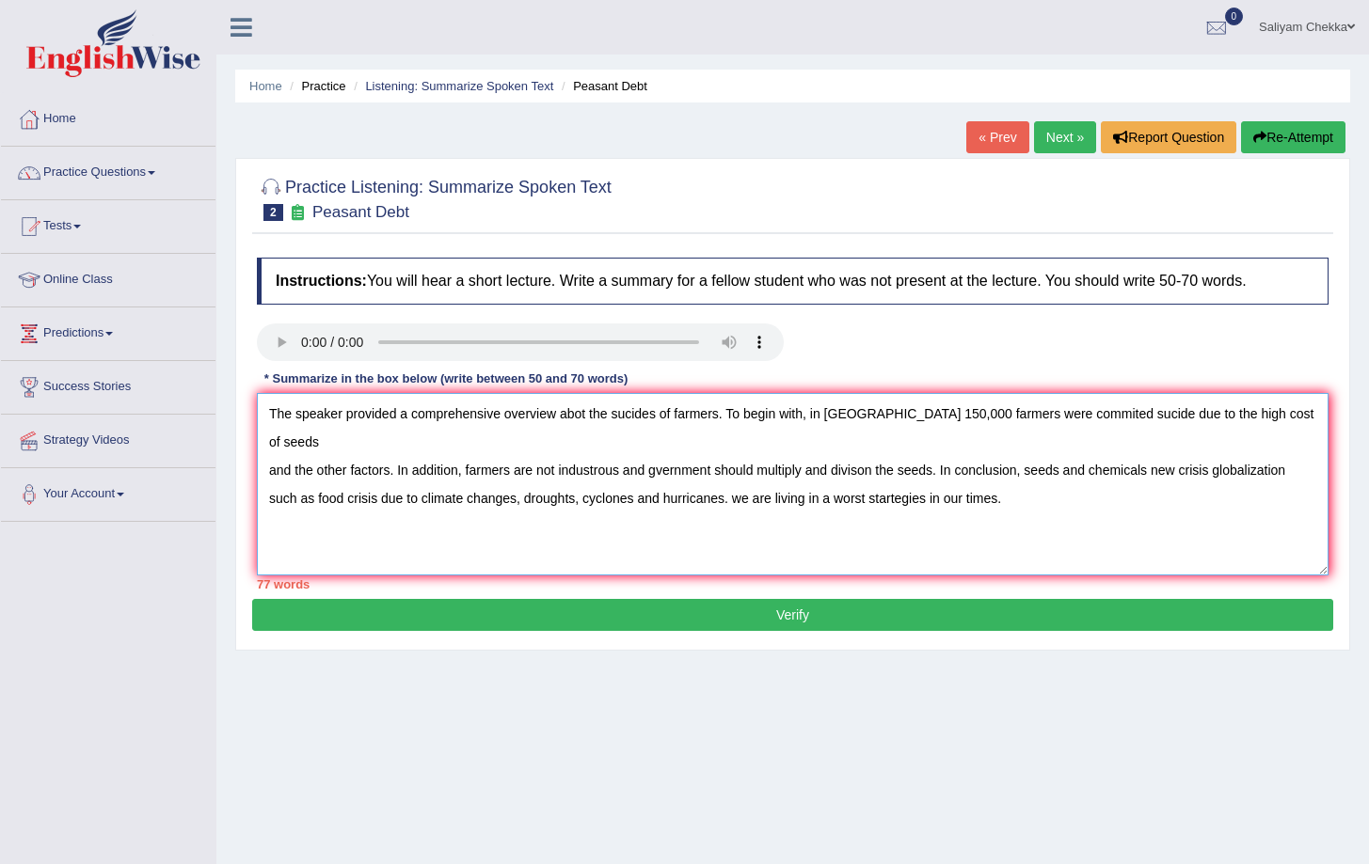
click at [671, 438] on textarea "The speaker provided a comprehensive overview abot the sucides of farmers. To b…" at bounding box center [792, 484] width 1071 height 182
click at [1046, 441] on textarea "The speaker provided a comprehensive overview abot the sucides of farmers. To b…" at bounding box center [792, 484] width 1071 height 182
drag, startPoint x: 337, startPoint y: 476, endPoint x: 388, endPoint y: 463, distance: 52.5
click at [338, 476] on textarea "The speaker provided a comprehensive overview abot the sucides of farmers. To b…" at bounding box center [792, 484] width 1071 height 182
click at [344, 476] on textarea "The speaker provided a comprehensive overview abot the sucides of farmers. To b…" at bounding box center [792, 484] width 1071 height 182
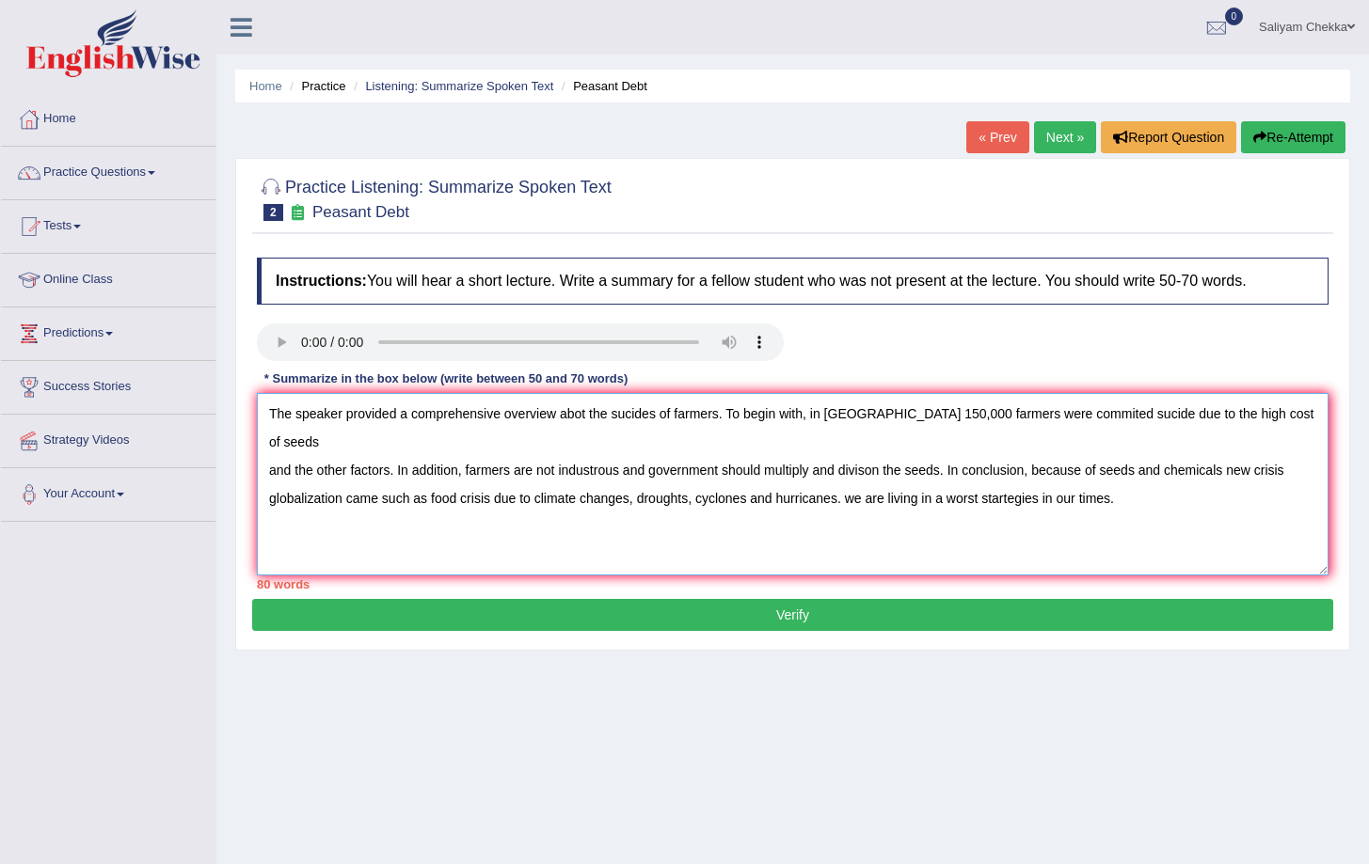
drag, startPoint x: 1131, startPoint y: 467, endPoint x: 853, endPoint y: 473, distance: 277.6
click at [852, 474] on textarea "The speaker provided a comprehensive overview abot the sucides of farmers. To b…" at bounding box center [792, 484] width 1071 height 182
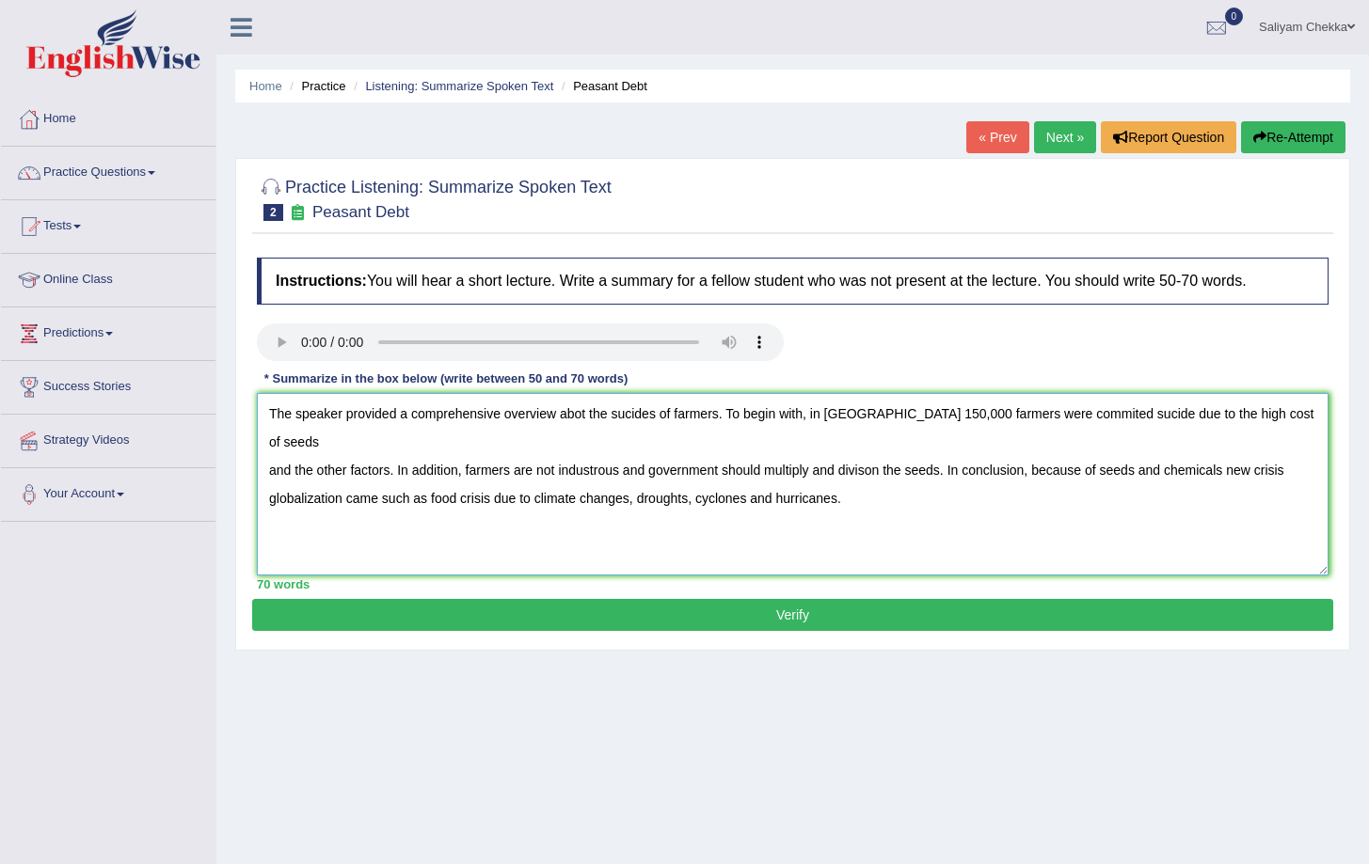
click at [604, 444] on textarea "The speaker provided a comprehensive overview abot the sucides of farmers. To b…" at bounding box center [792, 484] width 1071 height 182
drag, startPoint x: 953, startPoint y: 444, endPoint x: 981, endPoint y: 444, distance: 28.2
click at [953, 444] on textarea "The speaker provided a comprehensive overview abot the sucides of farmers. To b…" at bounding box center [792, 484] width 1071 height 182
click at [872, 480] on textarea "The speaker provided a comprehensive overview abot the sucides of farmers. To b…" at bounding box center [792, 484] width 1071 height 182
type textarea "The speaker provided a comprehensive overview abot the sucides of farmers. To b…"
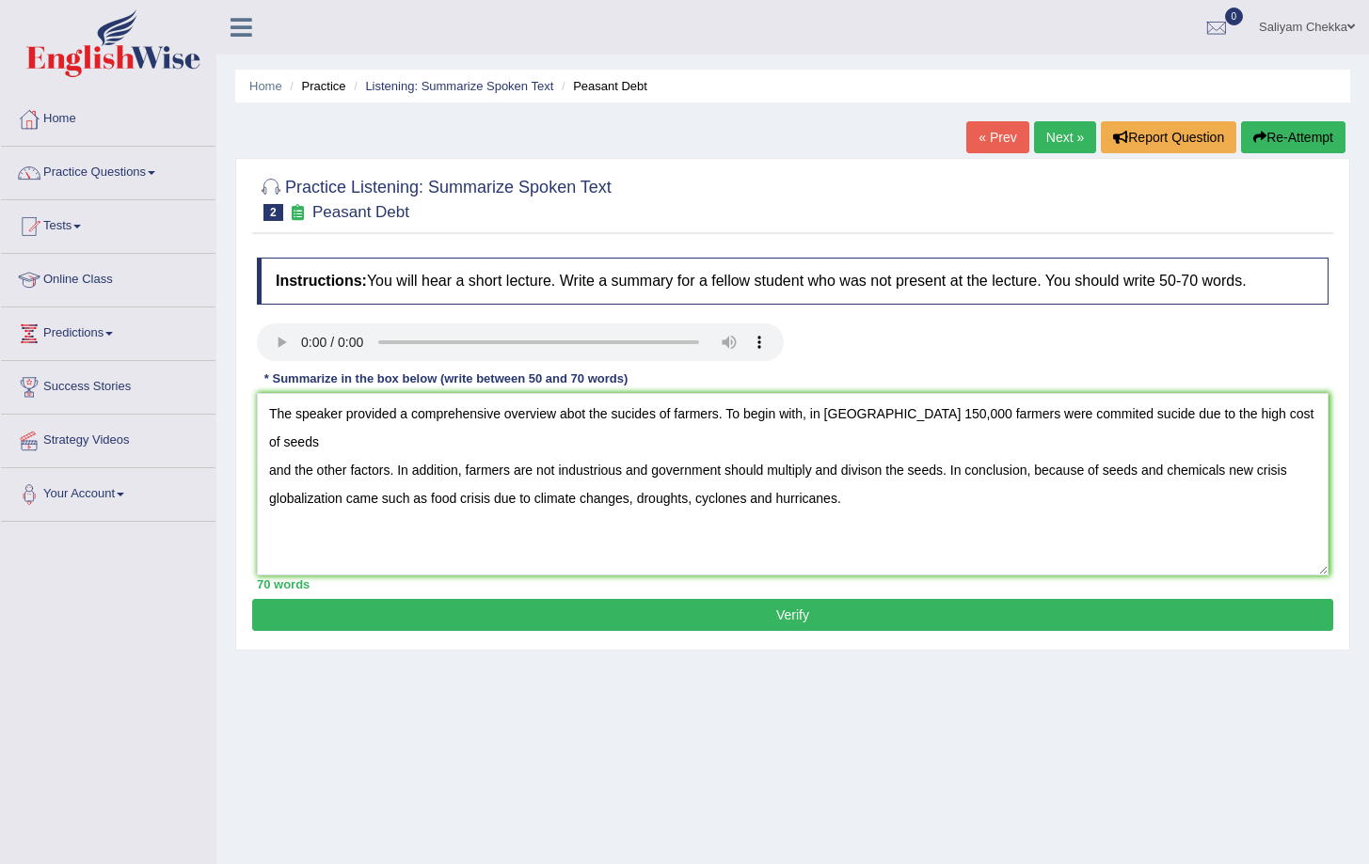
click at [727, 614] on button "Verify" at bounding box center [792, 615] width 1081 height 32
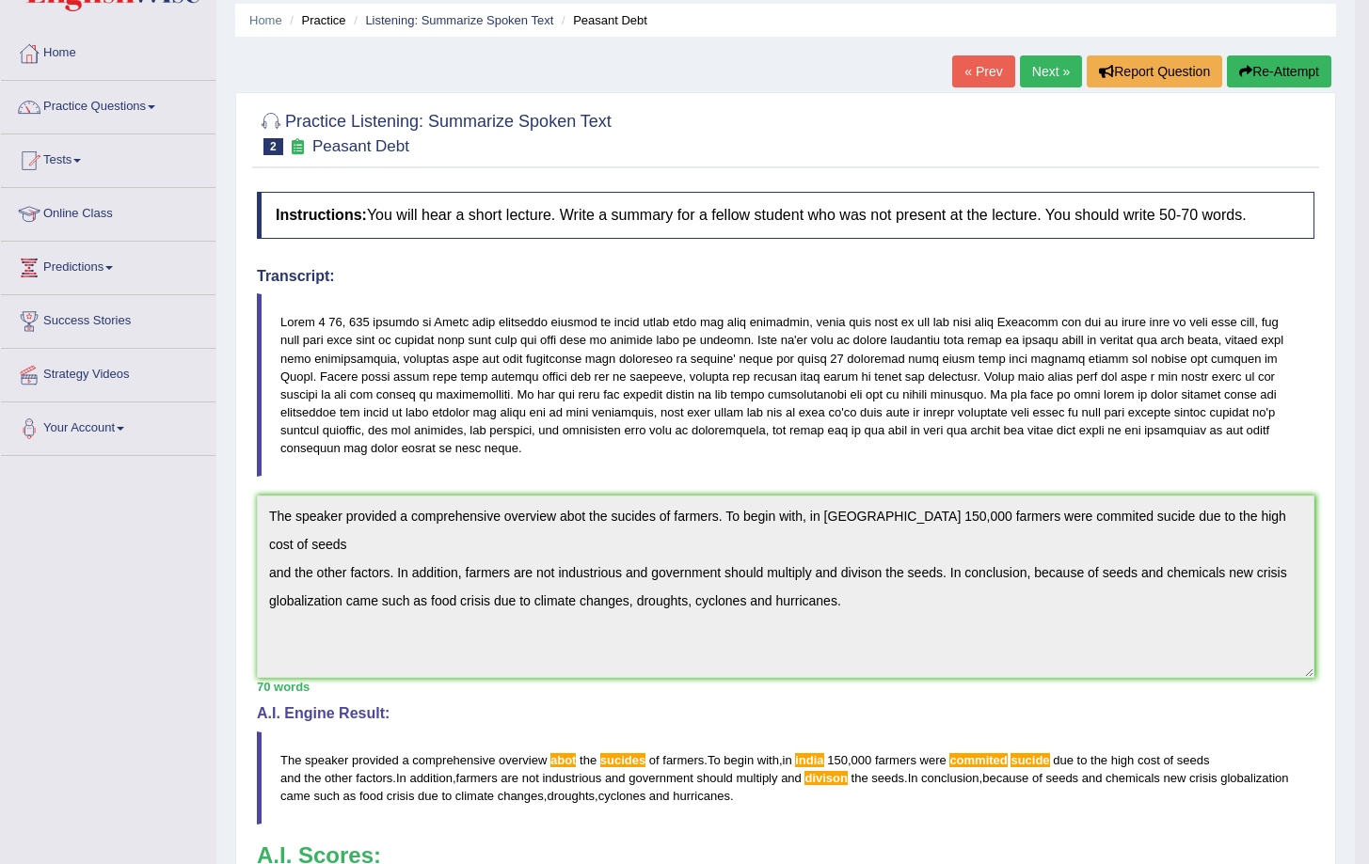
scroll to position [6, 0]
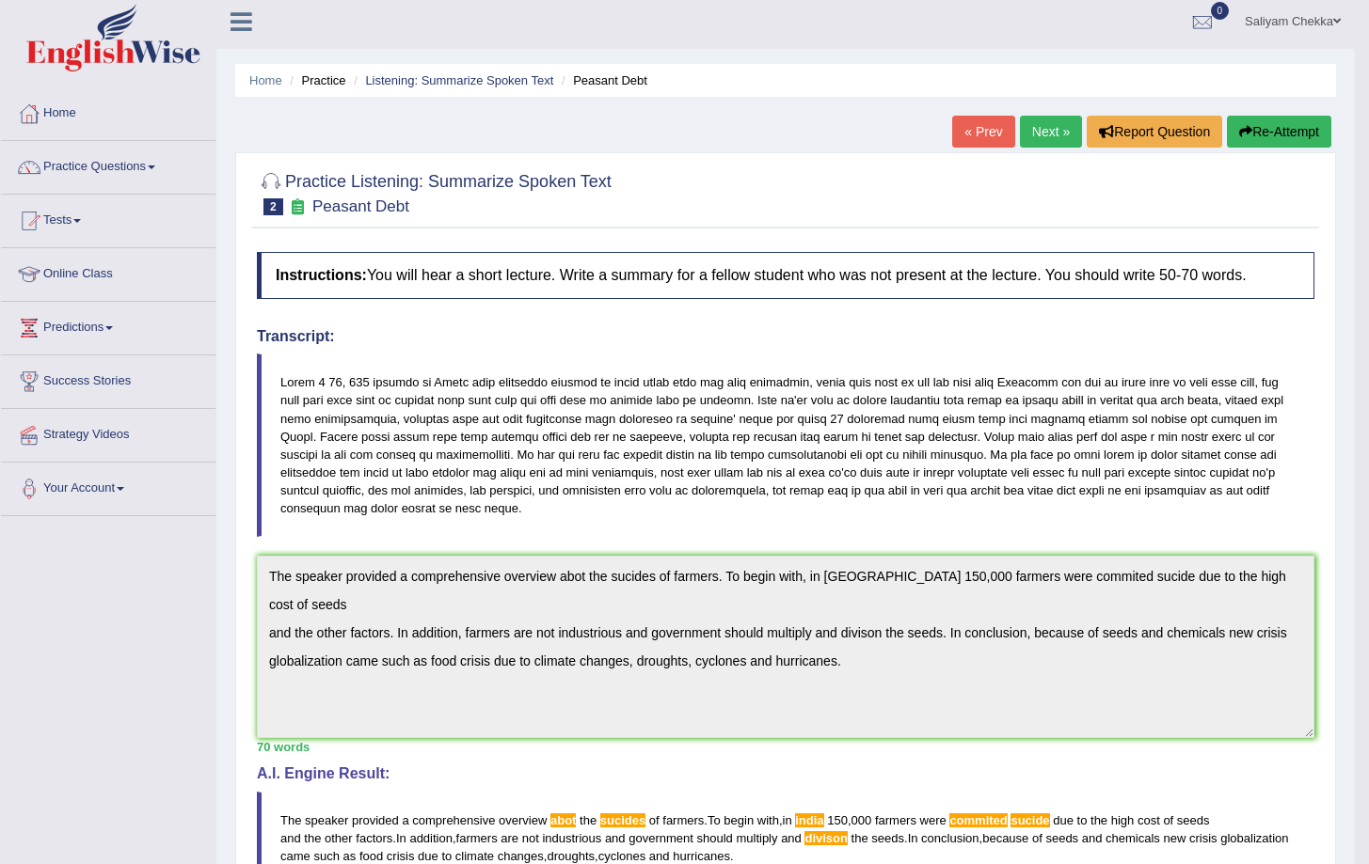
click at [1285, 136] on button "Re-Attempt" at bounding box center [1279, 132] width 104 height 32
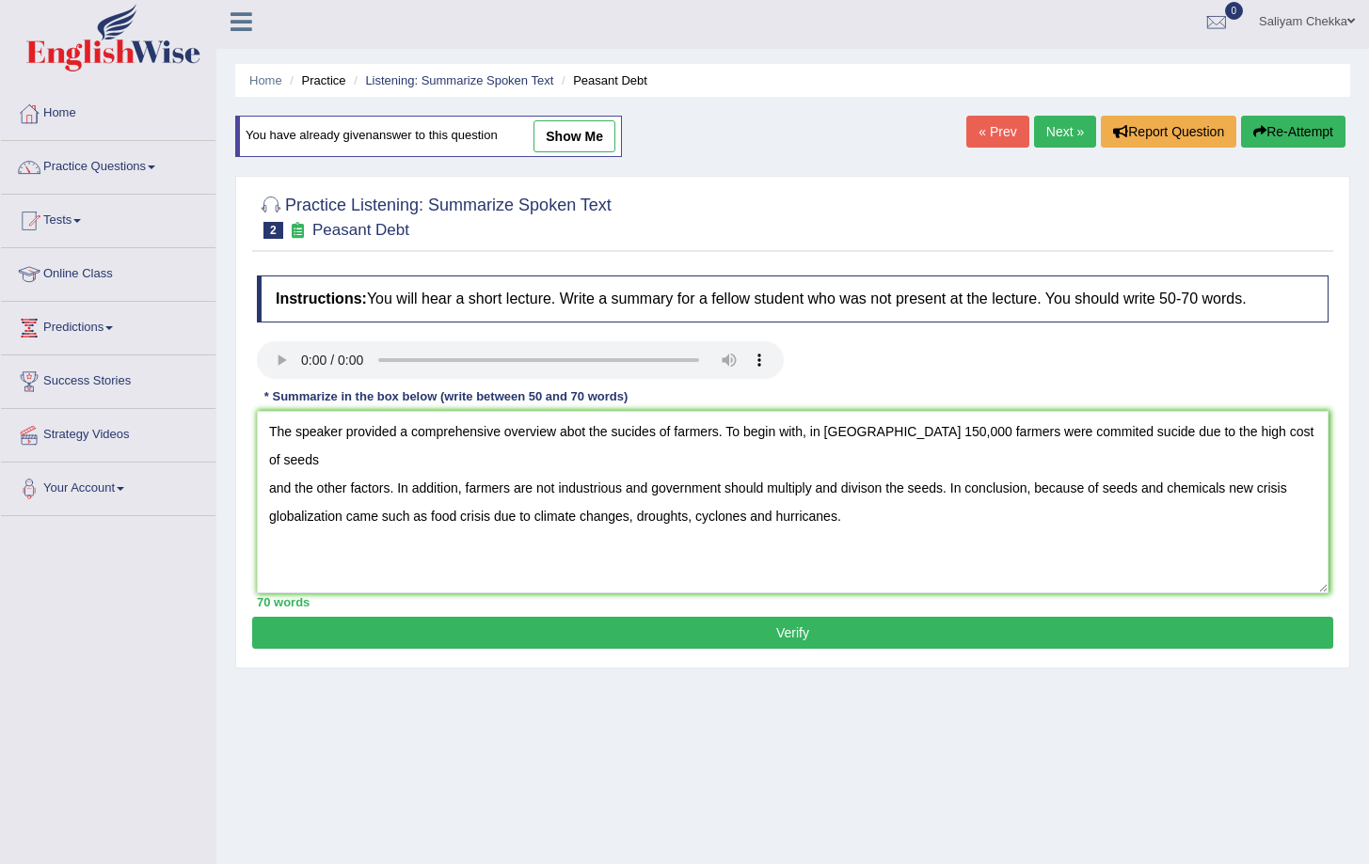
click at [579, 436] on textarea "The speaker provided a comprehensive overview abot the sucides of farmers. To b…" at bounding box center [792, 502] width 1071 height 182
click at [665, 436] on textarea "The speaker provided a comprehensive overview about the sucides of farmers. To …" at bounding box center [792, 502] width 1071 height 182
click at [869, 487] on textarea "The speaker provided a comprehensive overview about the sucide of farmers. To b…" at bounding box center [792, 502] width 1071 height 182
type textarea "The speaker provided a comprehensive overview about the sucide of farmers. To b…"
click at [600, 632] on button "Verify" at bounding box center [792, 633] width 1081 height 32
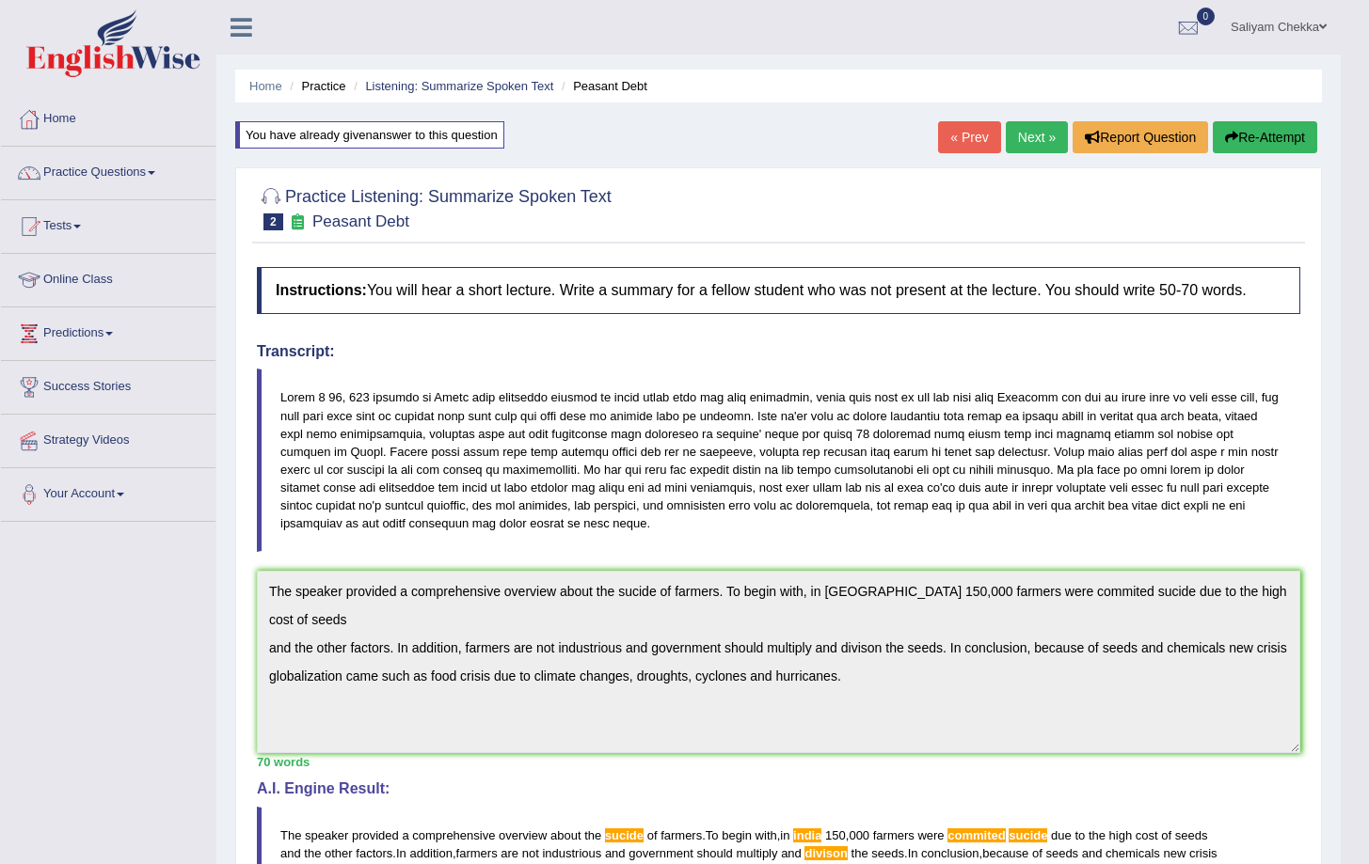
click at [1240, 136] on button "Re-Attempt" at bounding box center [1264, 137] width 104 height 32
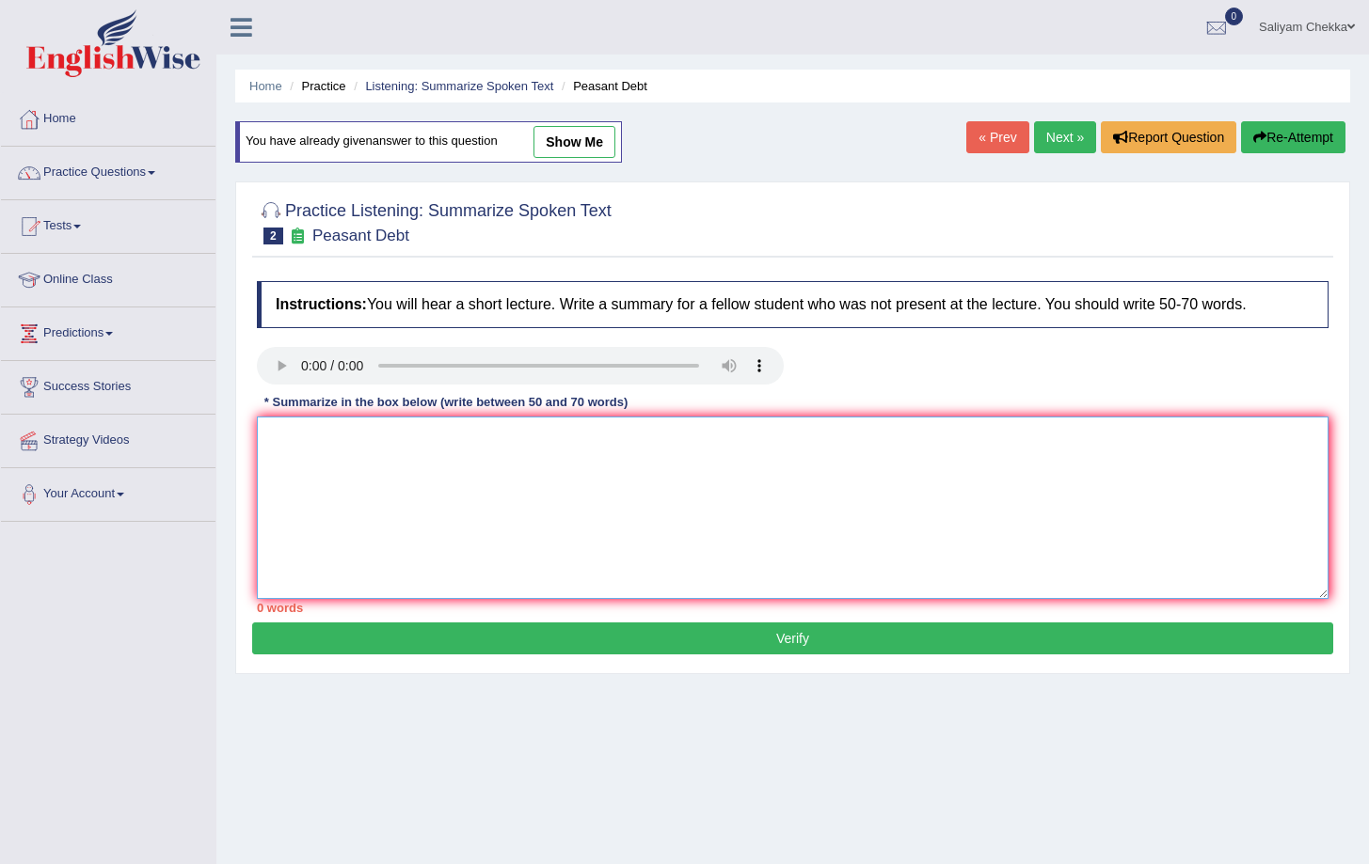
click at [462, 522] on textarea at bounding box center [792, 508] width 1071 height 182
paste textarea "The speaker provided a comprehensive overview about the sucide of farmers. To b…"
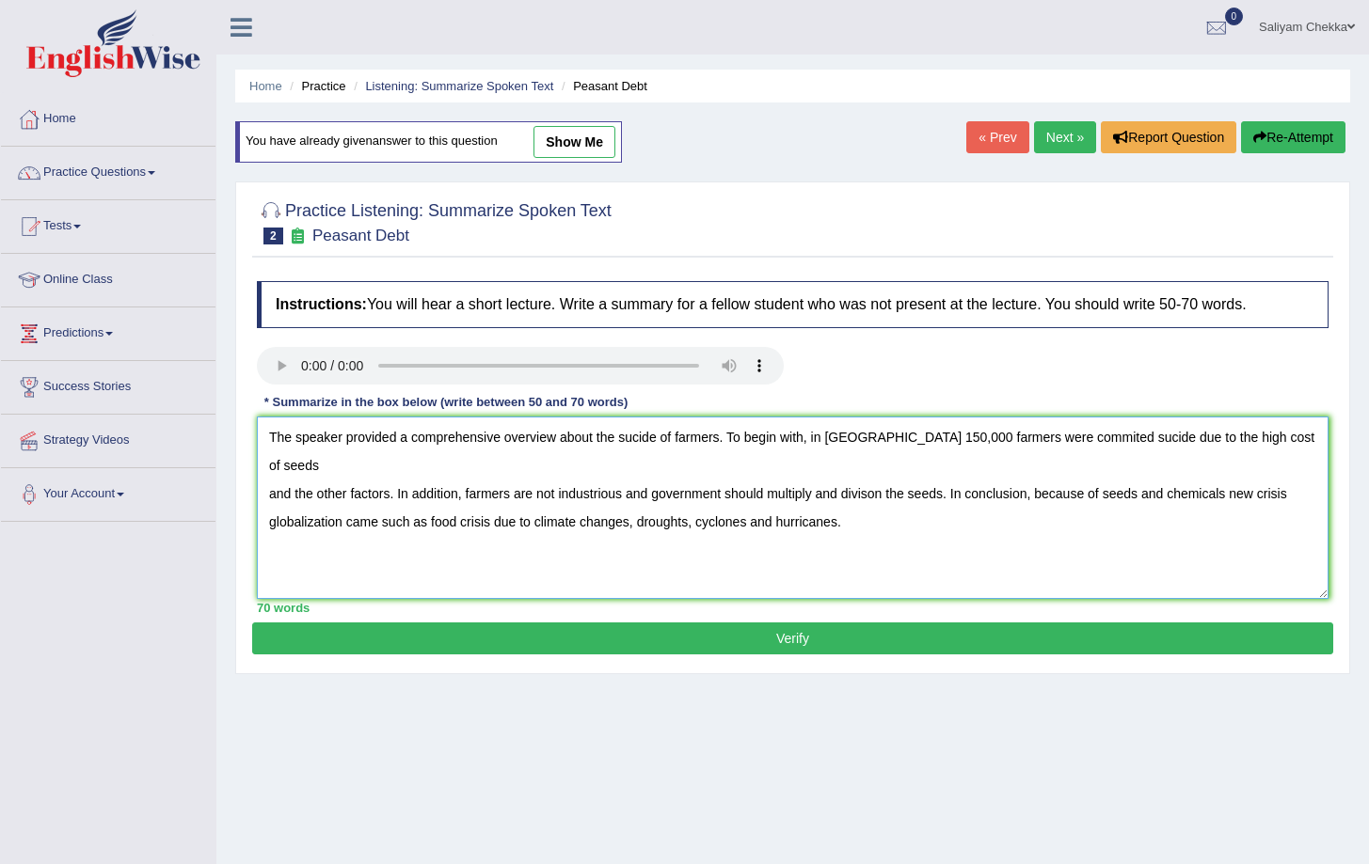
click at [832, 436] on textarea "The speaker provided a comprehensive overview about the sucide of farmers. To b…" at bounding box center [792, 508] width 1071 height 182
drag, startPoint x: 877, startPoint y: 467, endPoint x: 894, endPoint y: 465, distance: 17.0
click at [877, 467] on textarea "The speaker provided a comprehensive overview about the sucide of farmers. To b…" at bounding box center [792, 508] width 1071 height 182
type textarea "The speaker provided a comprehensive overview about the sucide of farmers. To b…"
click at [765, 639] on button "Verify" at bounding box center [792, 639] width 1081 height 32
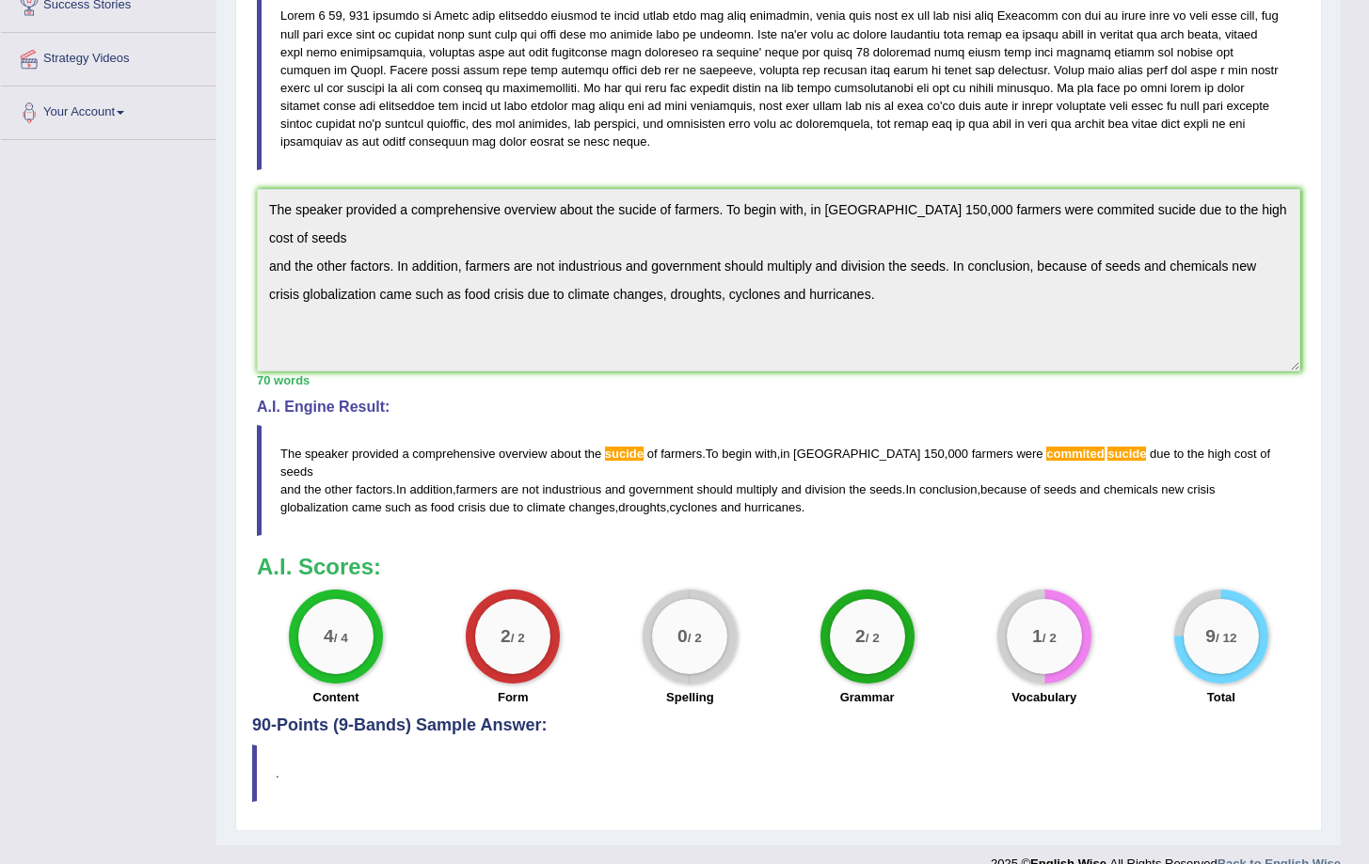
scroll to position [409, 0]
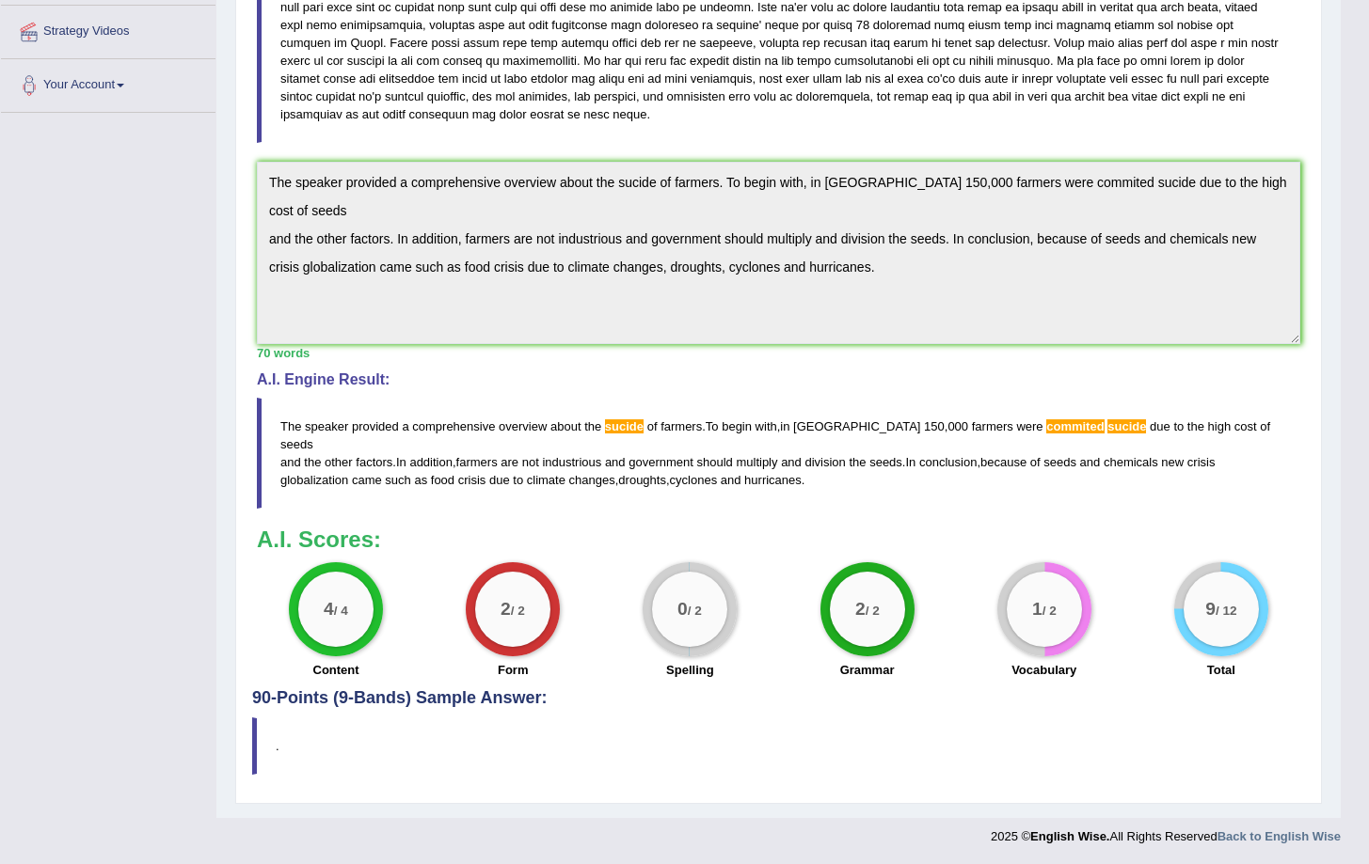
click at [282, 745] on blockquote "." at bounding box center [778, 746] width 1053 height 57
drag, startPoint x: 254, startPoint y: 739, endPoint x: 357, endPoint y: 730, distance: 103.0
click at [331, 767] on blockquote "." at bounding box center [778, 746] width 1053 height 57
click at [229, 184] on div "Home Practice Listening: Summarize Spoken Text Peasant Debt You have already gi…" at bounding box center [778, 205] width 1124 height 1228
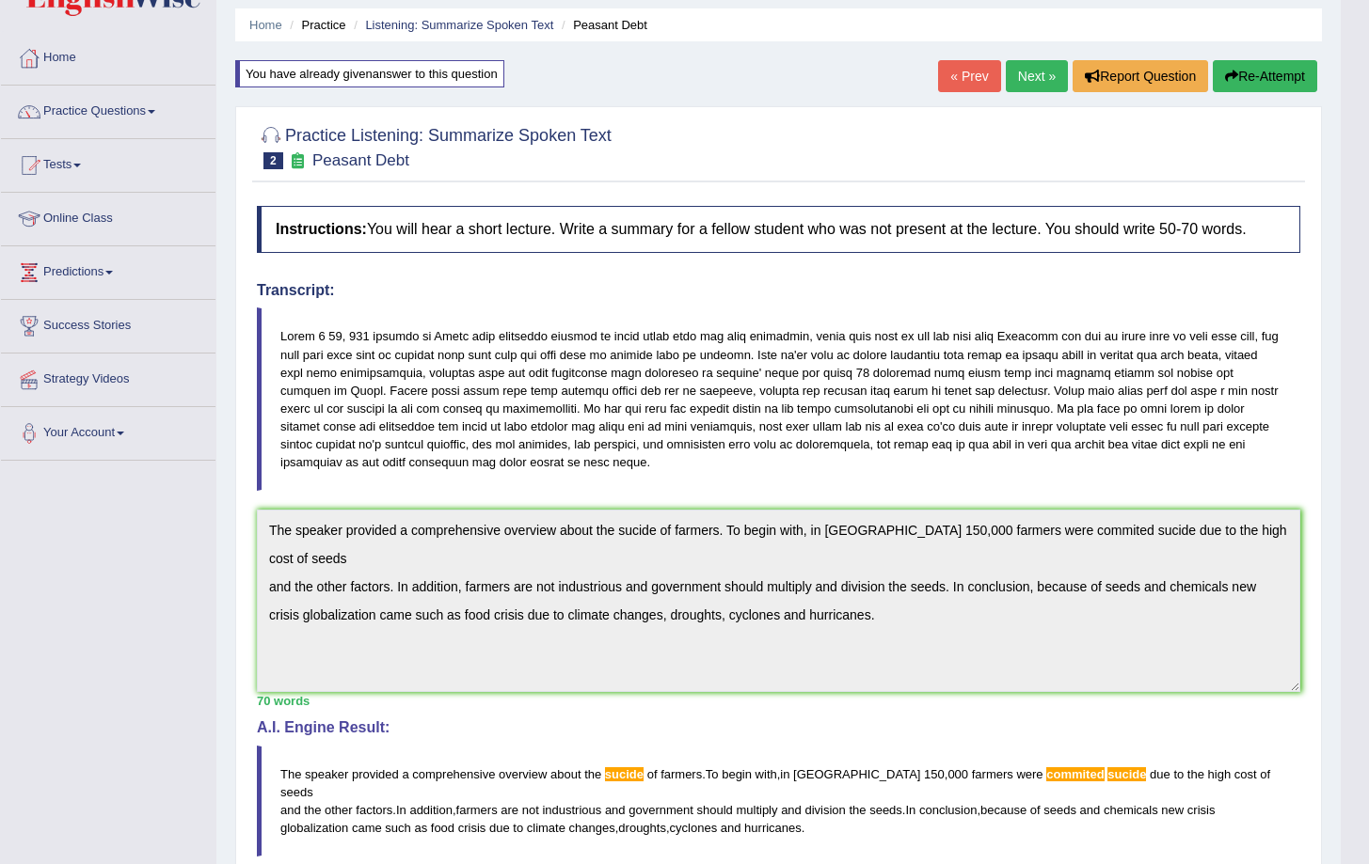
scroll to position [0, 0]
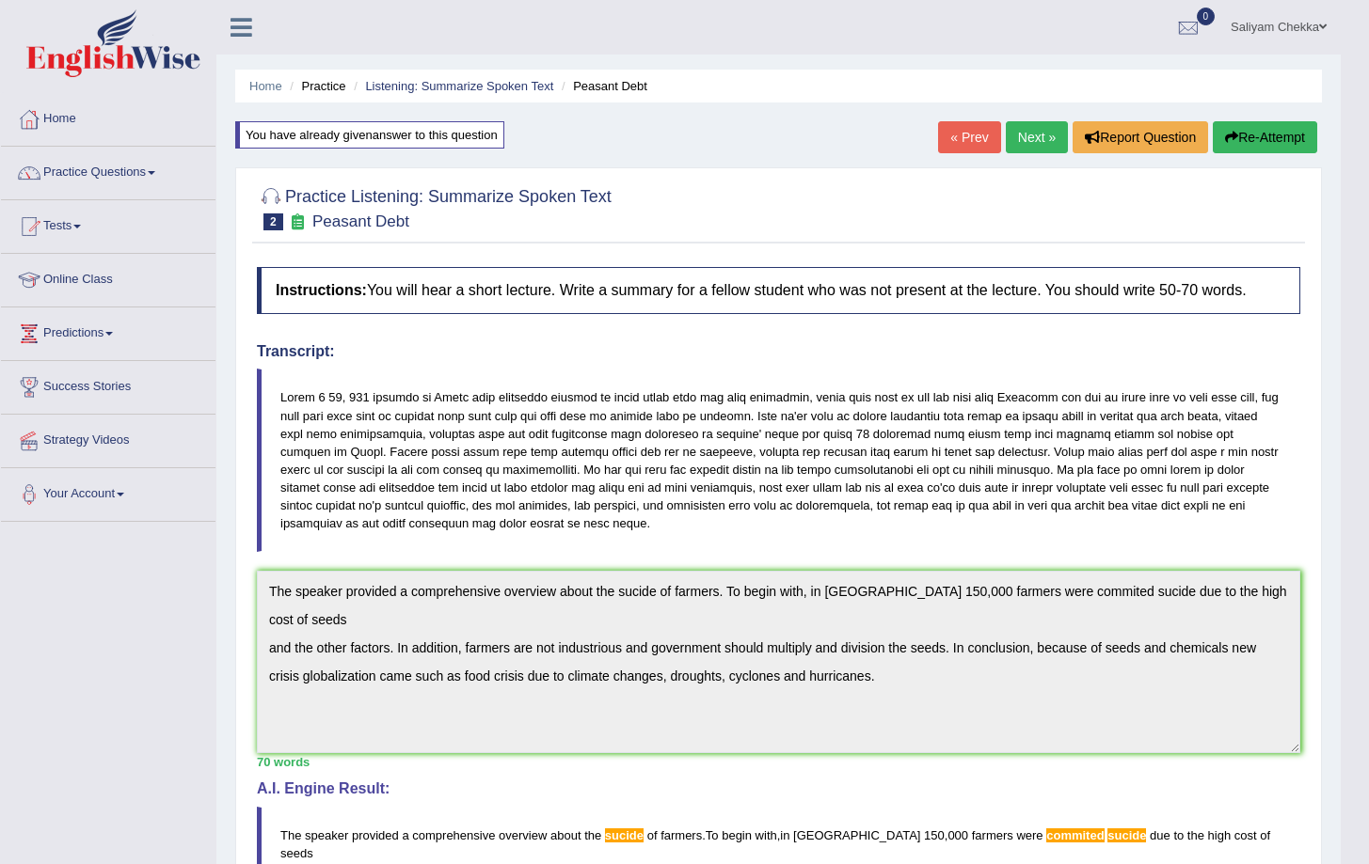
click at [1244, 135] on button "Re-Attempt" at bounding box center [1264, 137] width 104 height 32
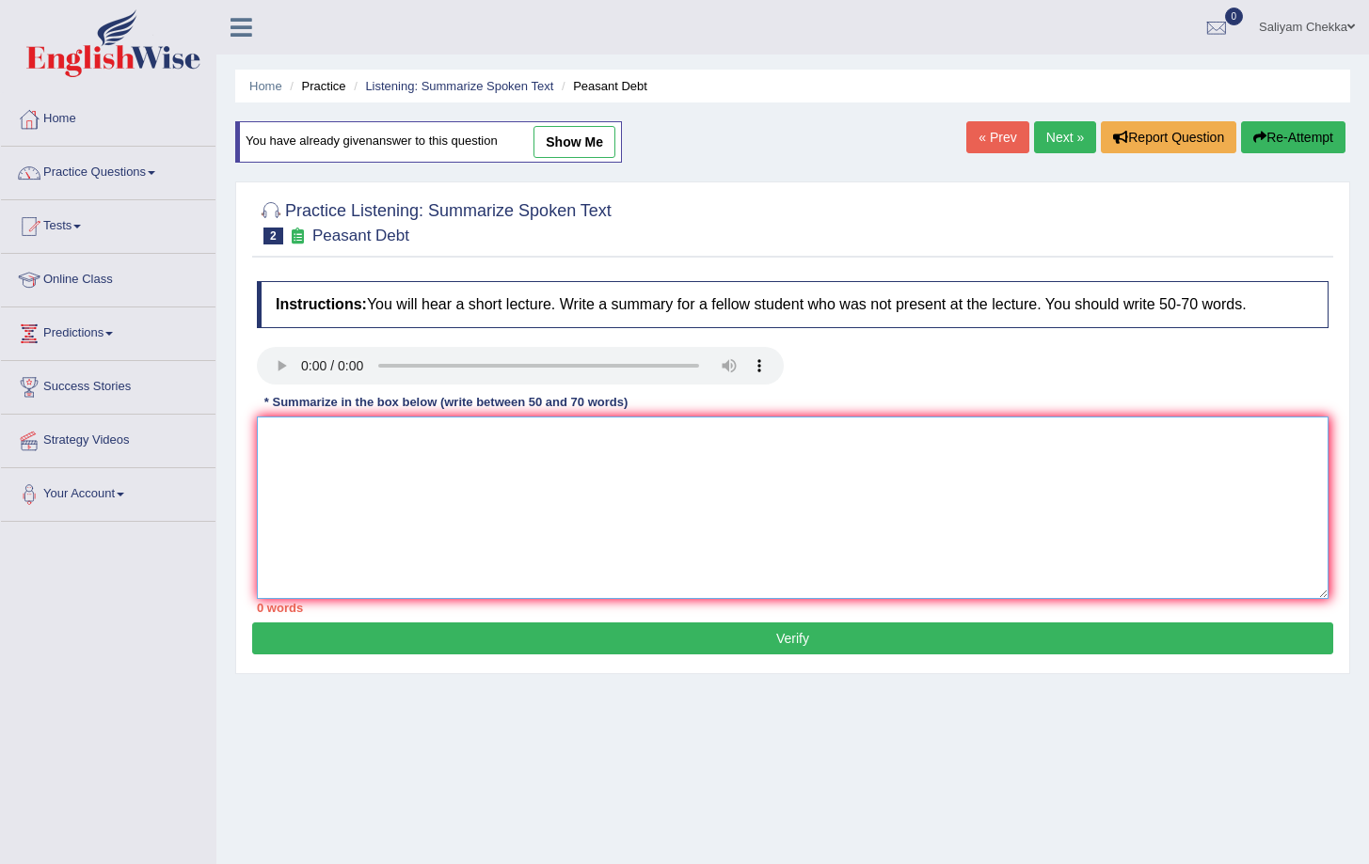
paste textarea "The speaker provided a comprehensive overview of farmer suicides, beginning wit…"
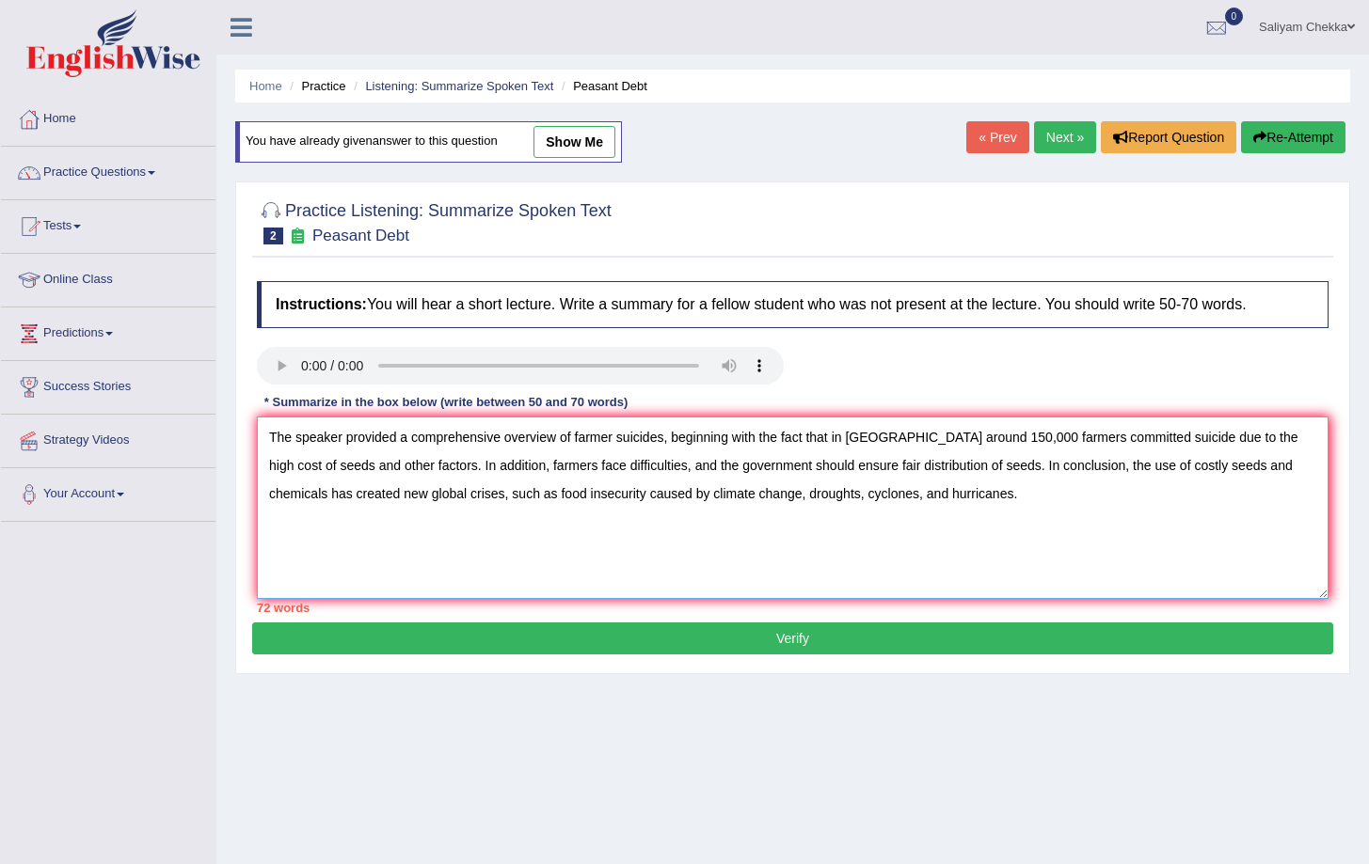
type textarea "The speaker provided a comprehensive overview of farmer suicides, beginning wit…"
click at [499, 645] on button "Verify" at bounding box center [792, 639] width 1081 height 32
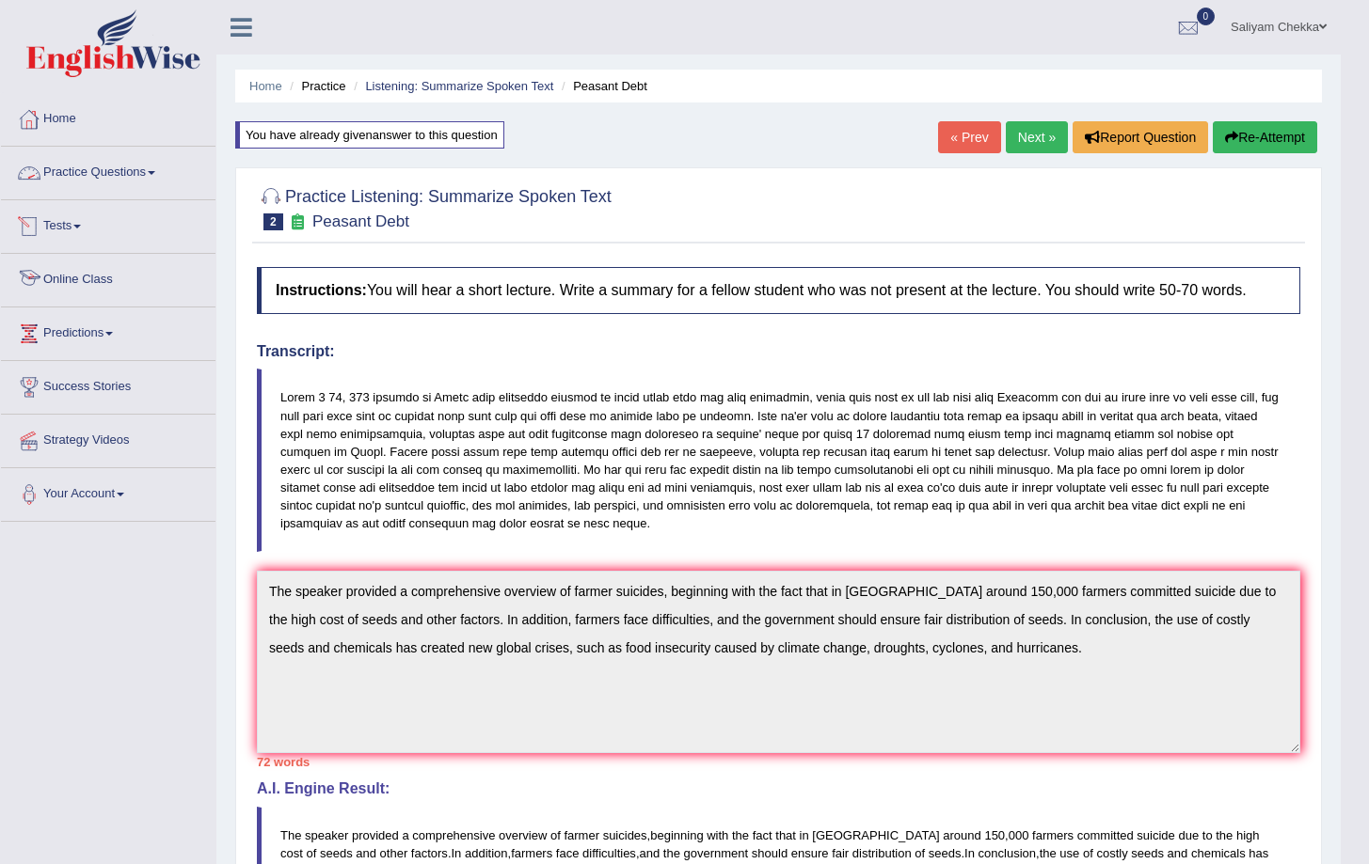
click at [73, 289] on link "Online Class" at bounding box center [108, 277] width 214 height 47
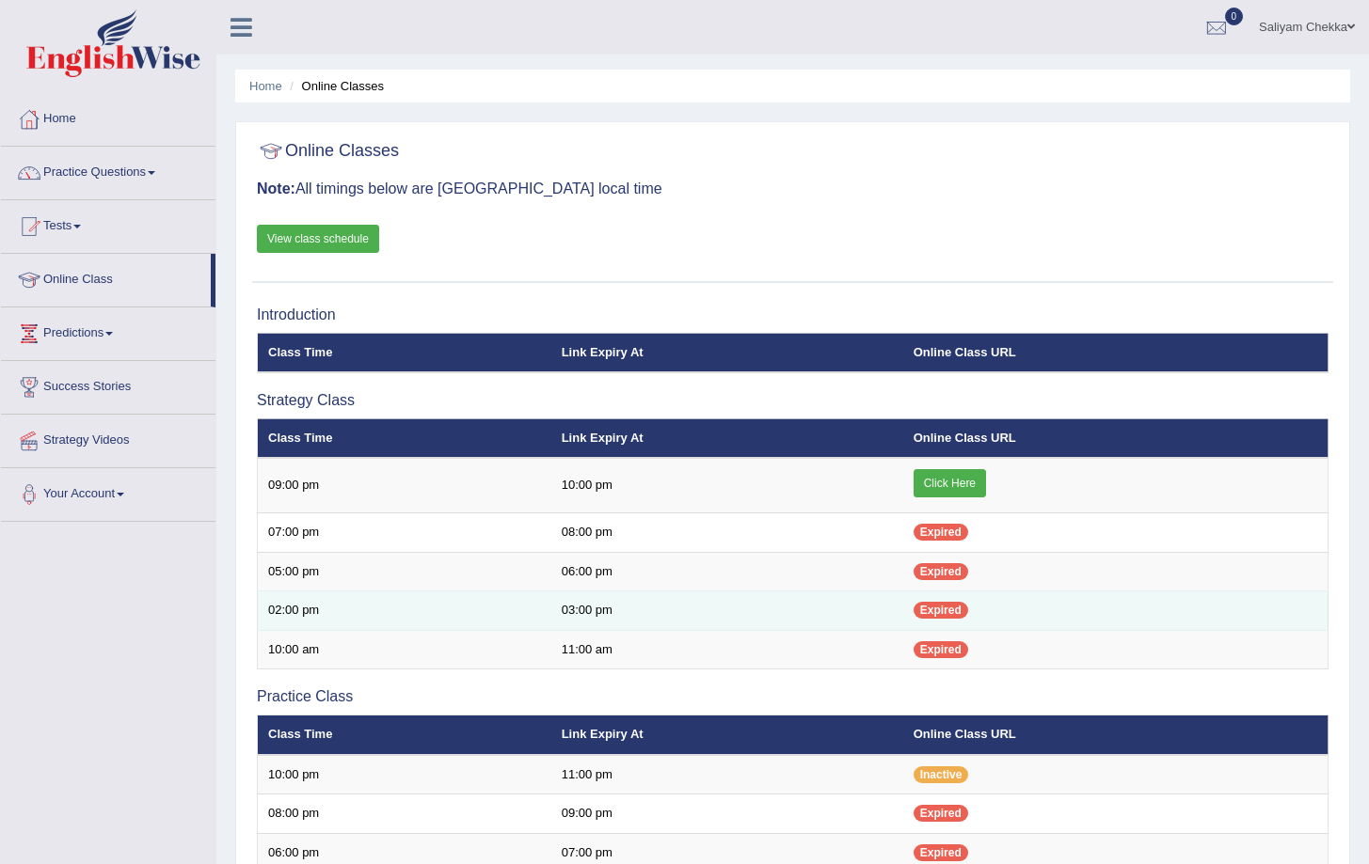
scroll to position [156, 0]
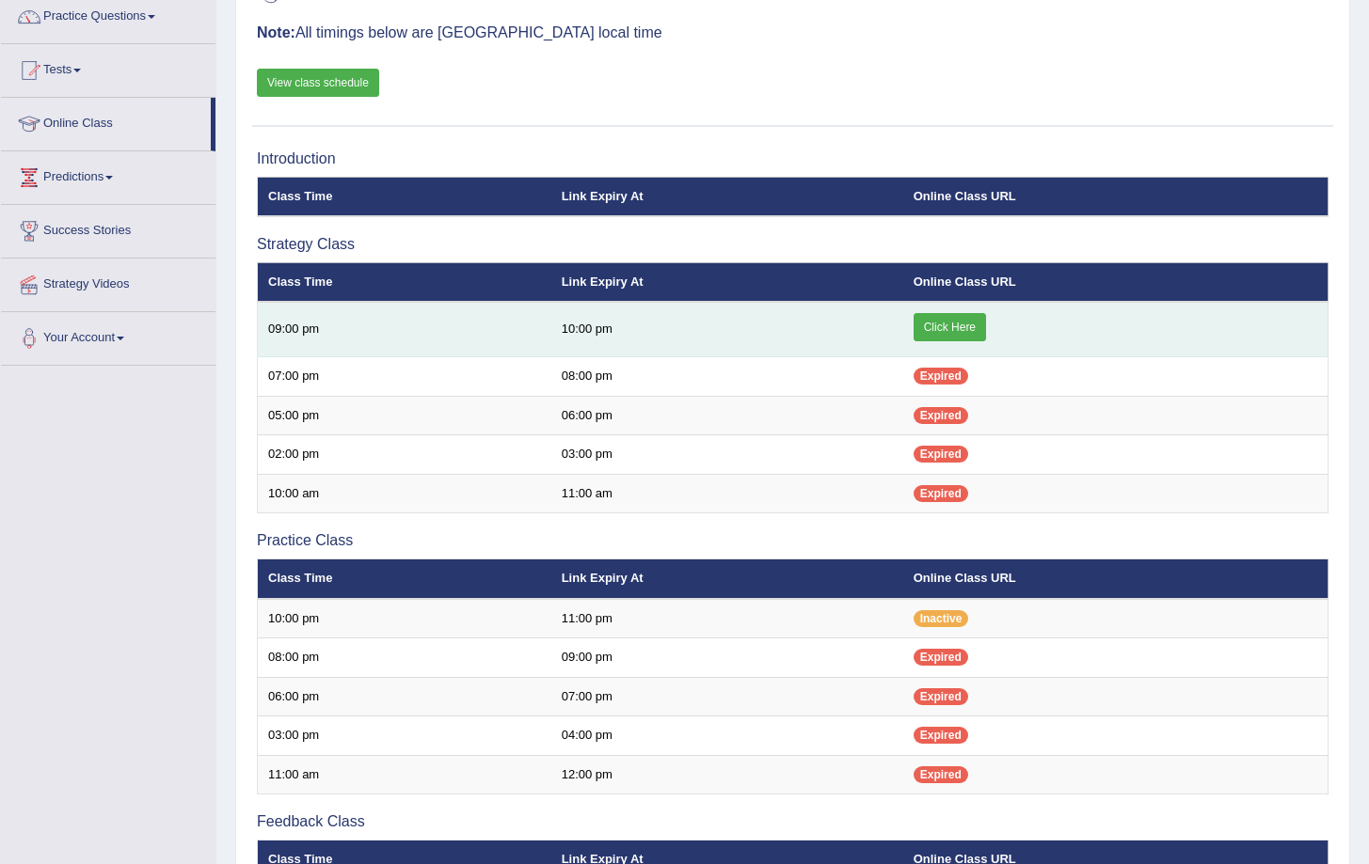
click at [957, 329] on link "Click Here" at bounding box center [949, 327] width 72 height 28
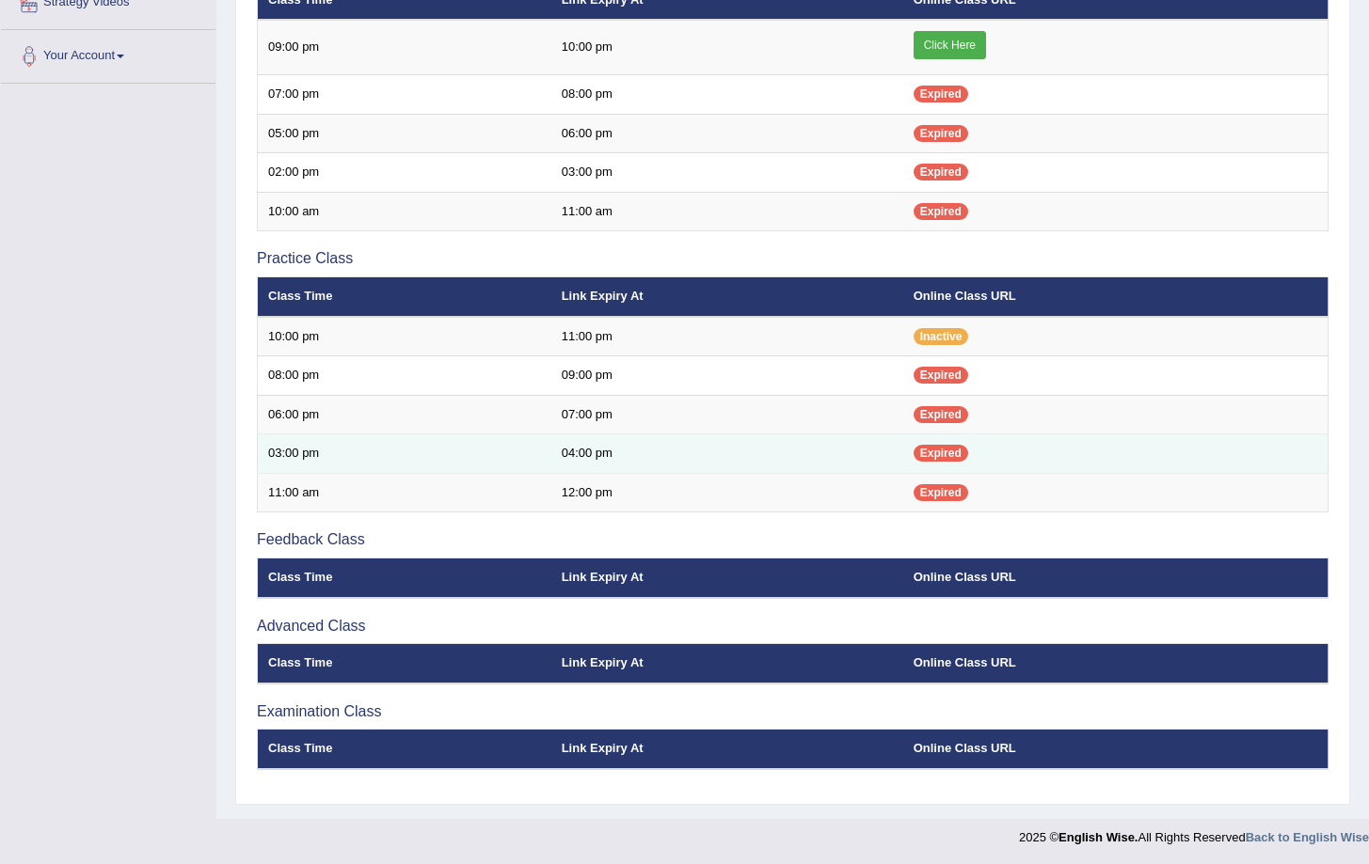
scroll to position [440, 0]
